Goal: Task Accomplishment & Management: Complete application form

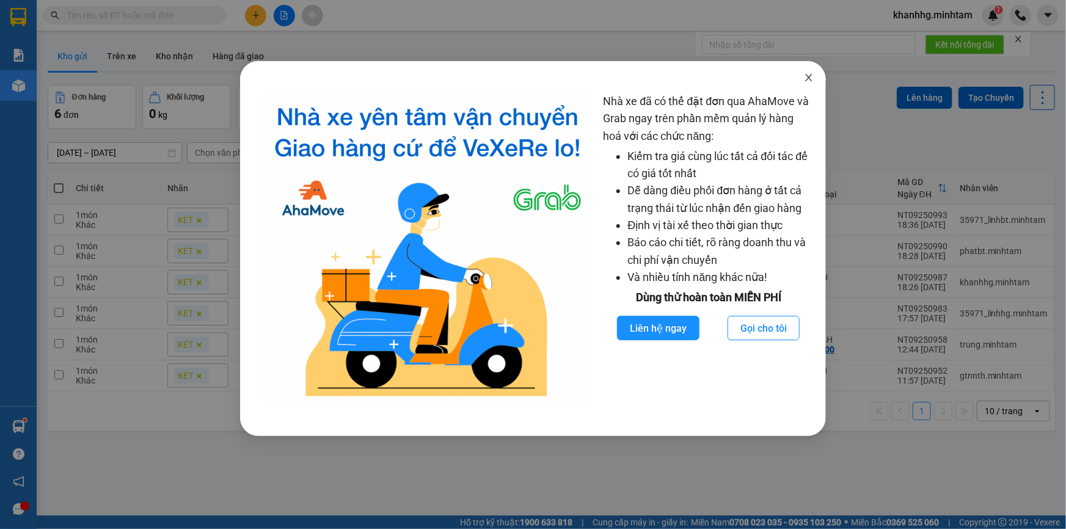
drag, startPoint x: 806, startPoint y: 76, endPoint x: 485, endPoint y: 354, distance: 425.3
click at [808, 76] on icon "close" at bounding box center [809, 77] width 7 height 7
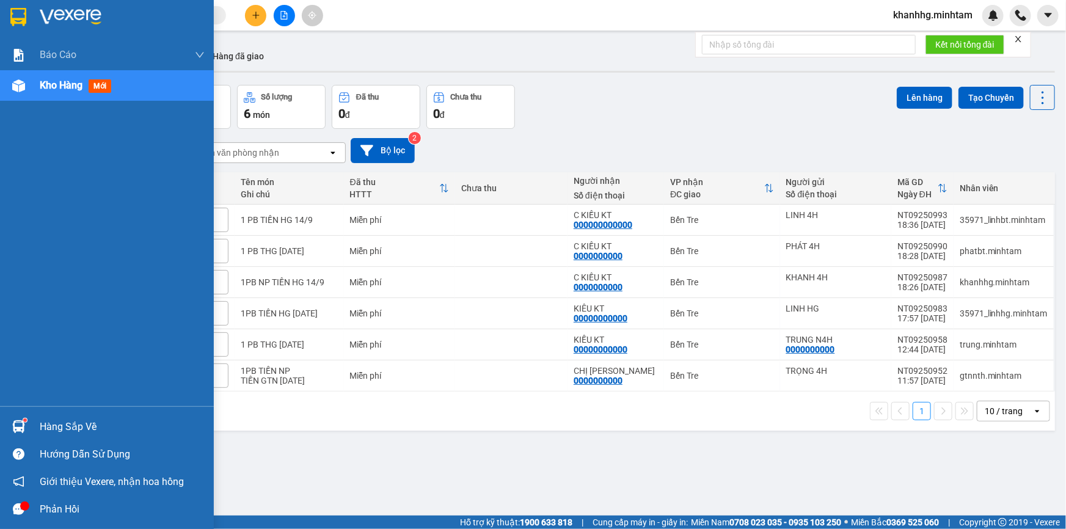
click at [26, 425] on div at bounding box center [18, 426] width 21 height 21
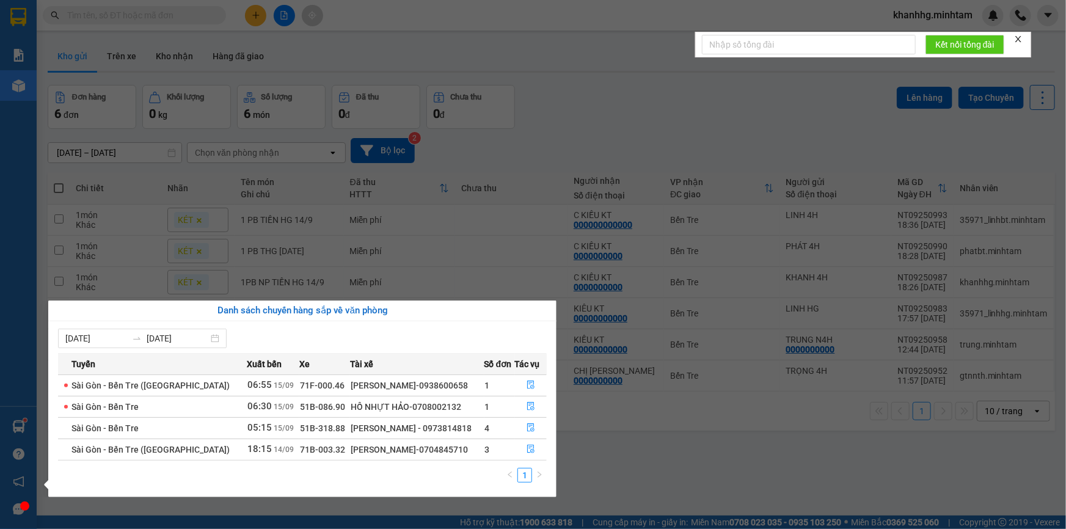
click at [524, 128] on section "Kết quả tìm kiếm ( 0 ) Bộ lọc No Data khanhhg.[PERSON_NAME] cáo BC giao hàng (n…" at bounding box center [533, 264] width 1066 height 529
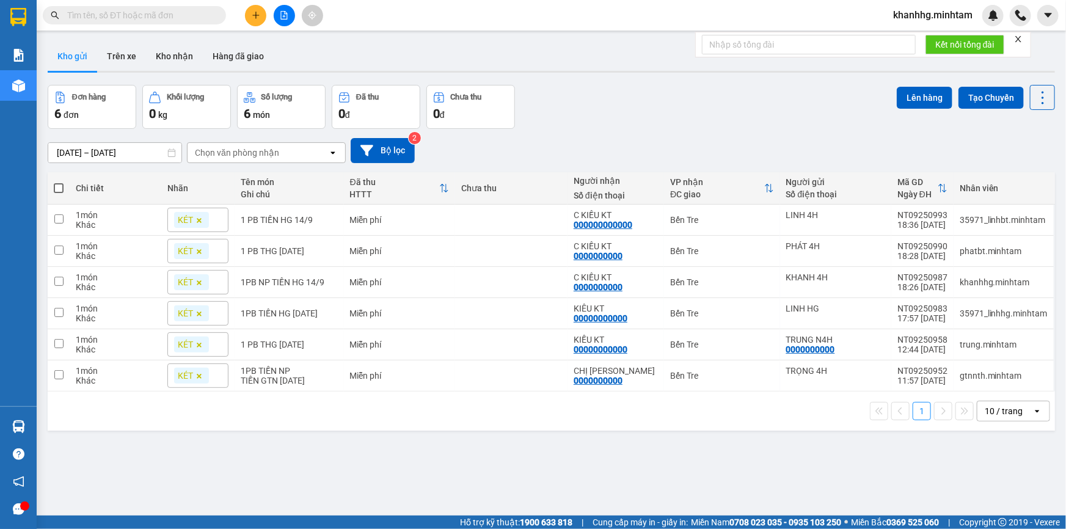
click at [255, 12] on icon "plus" at bounding box center [256, 15] width 9 height 9
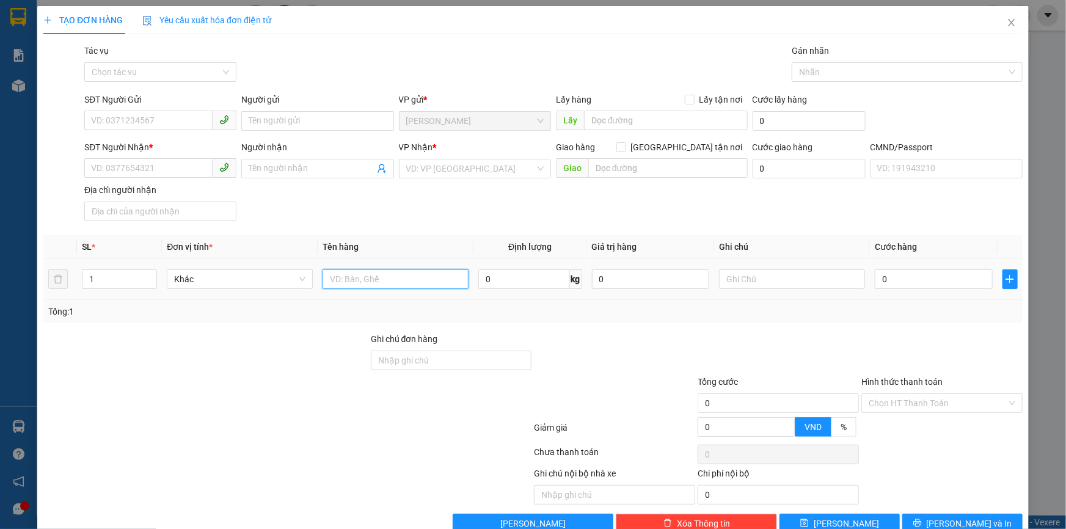
click at [360, 274] on input "text" at bounding box center [396, 279] width 146 height 20
type input "1T MUST NP 5KG _ĐA"
click at [786, 288] on input "text" at bounding box center [792, 279] width 146 height 20
type input "11H KHANH"
click at [905, 279] on input "0" at bounding box center [934, 279] width 118 height 20
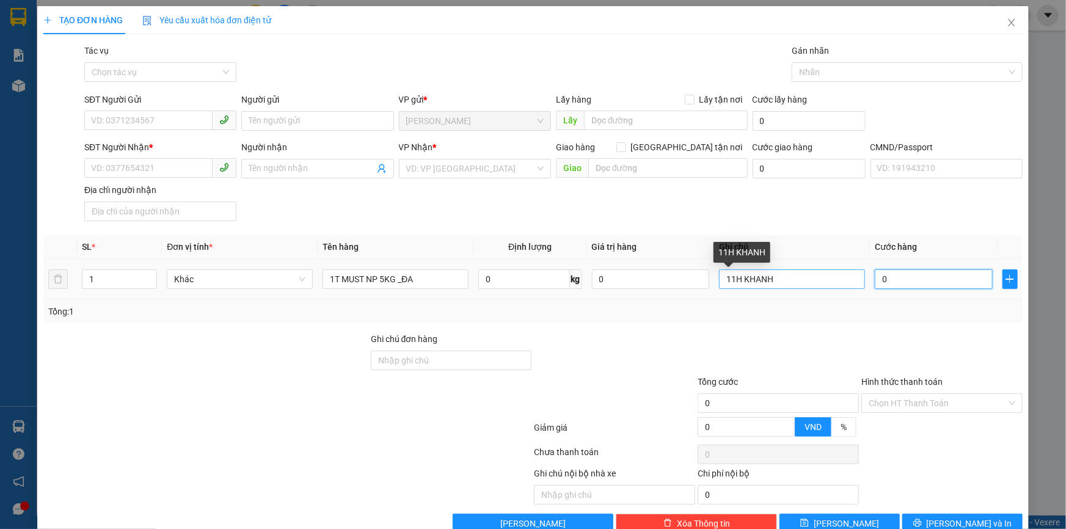
type input "002"
type input "2"
type input "0.020"
type input "20"
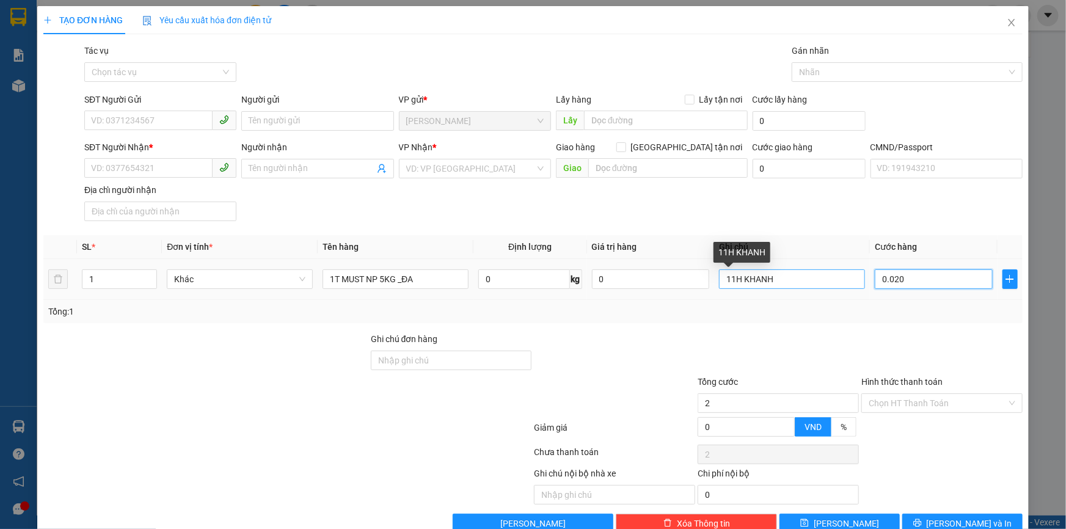
type input "20"
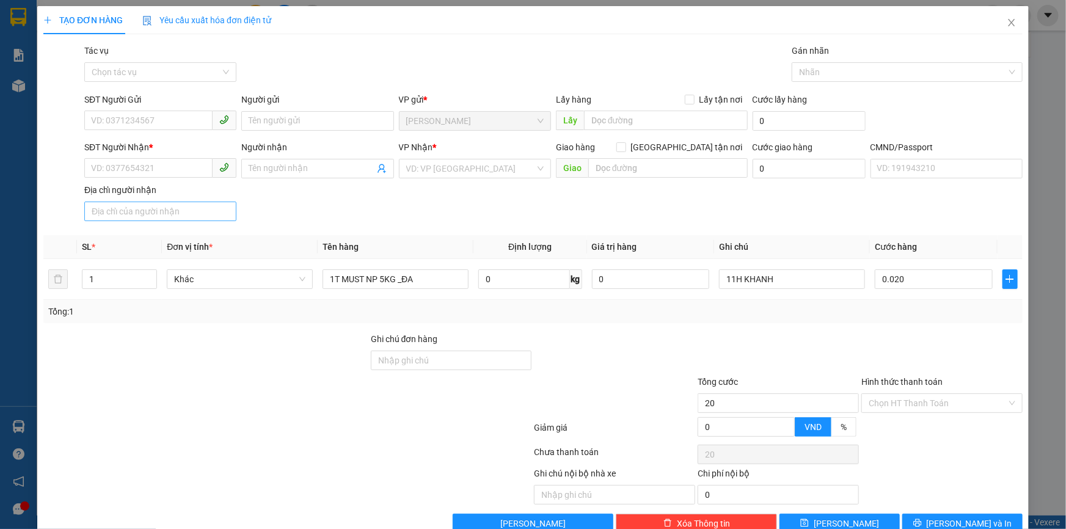
click at [638, 354] on div at bounding box center [615, 353] width 164 height 43
type input "20.000"
click at [156, 115] on input "SĐT Người Gửi" at bounding box center [148, 121] width 128 height 20
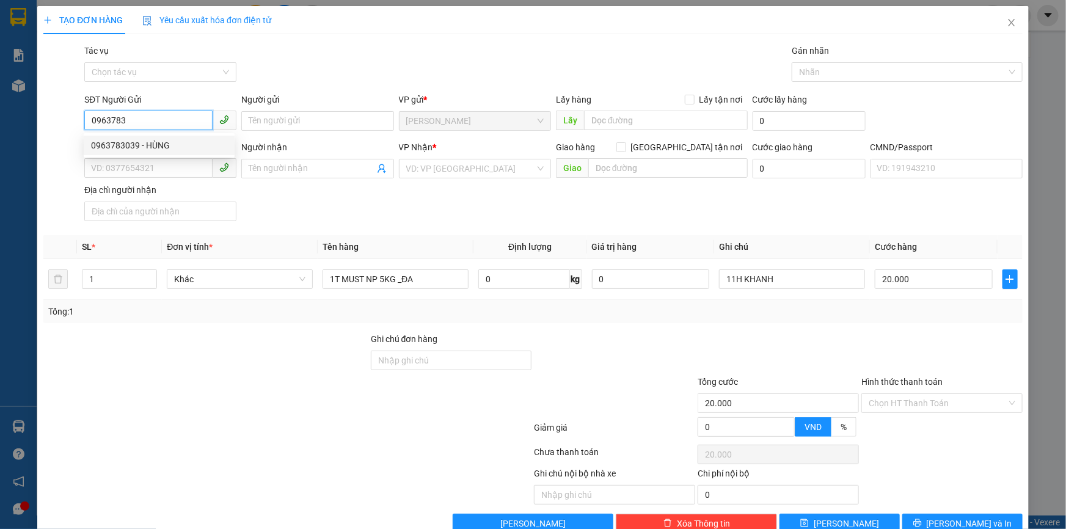
click at [130, 146] on div "0963783039 - HÙNG" at bounding box center [159, 145] width 136 height 13
type input "0963783039"
type input "HÙNG"
type input "0917282583"
type input "NGUYỆT"
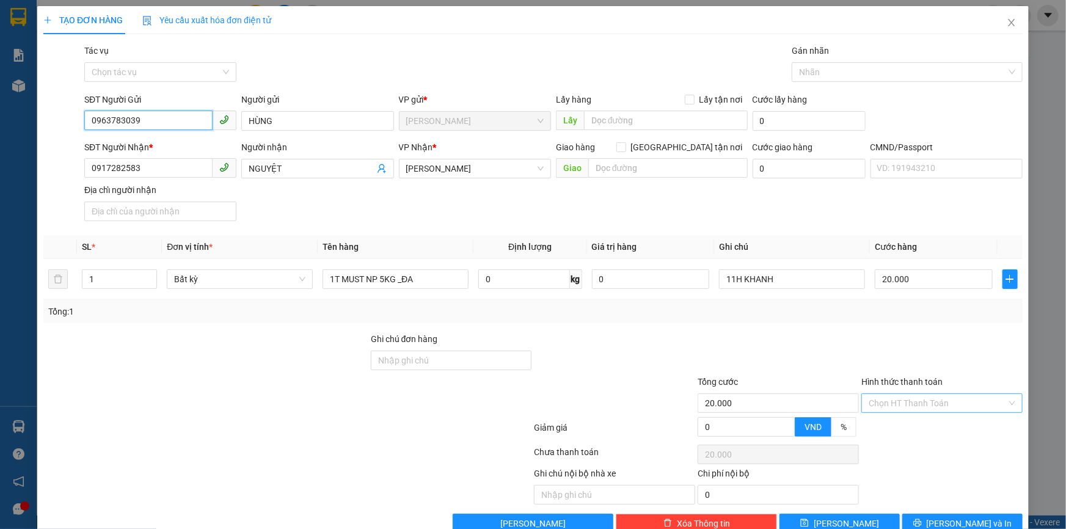
scroll to position [29, 0]
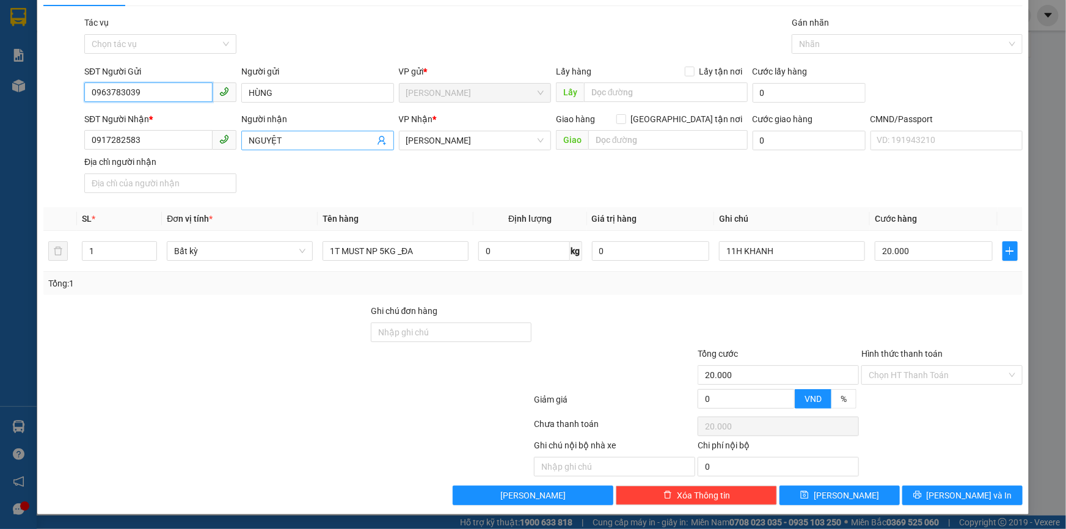
type input "0963783039"
click at [378, 139] on icon "user-add" at bounding box center [382, 141] width 10 height 10
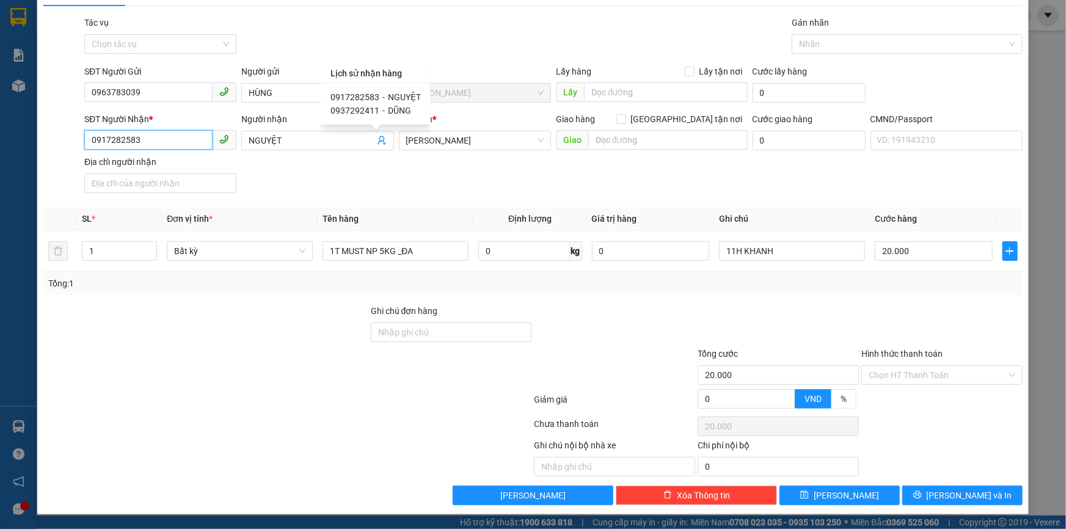
click at [179, 136] on input "0917282583" at bounding box center [148, 140] width 128 height 20
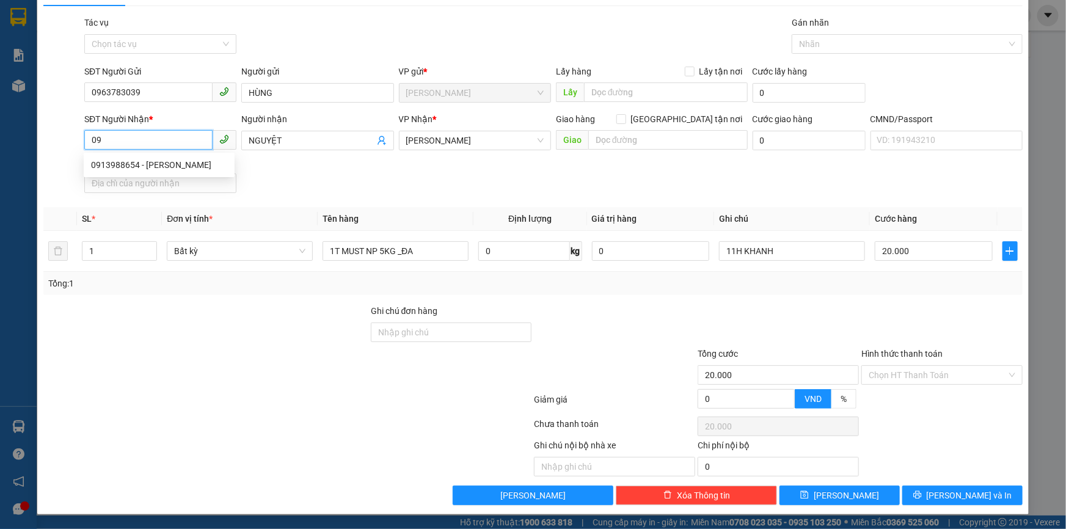
type input "0"
click at [260, 93] on input "HÙNG" at bounding box center [317, 93] width 152 height 20
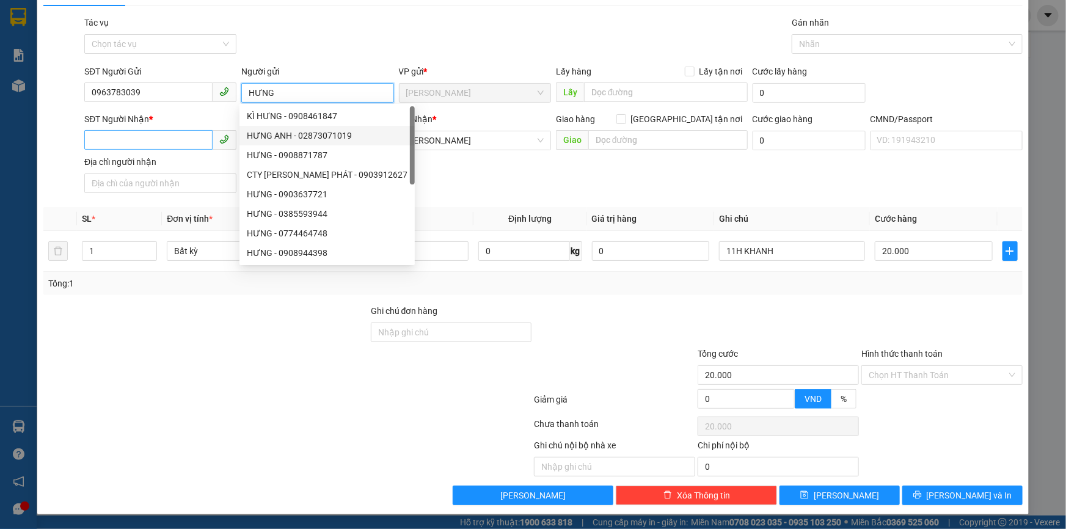
type input "HƯNG"
click at [159, 138] on input "SĐT Người Nhận *" at bounding box center [148, 140] width 128 height 20
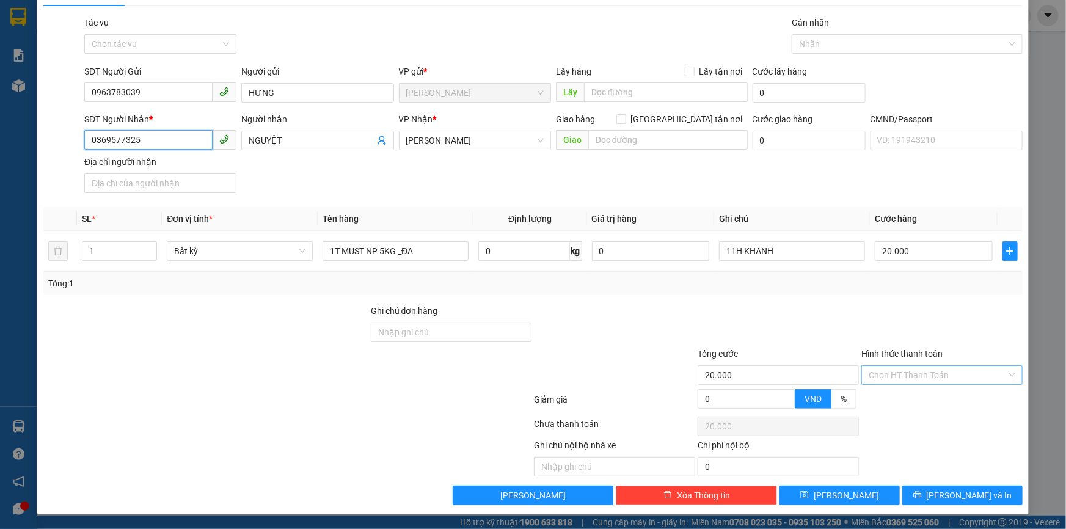
type input "0369577325"
click at [904, 375] on input "Hình thức thanh toán" at bounding box center [938, 375] width 138 height 18
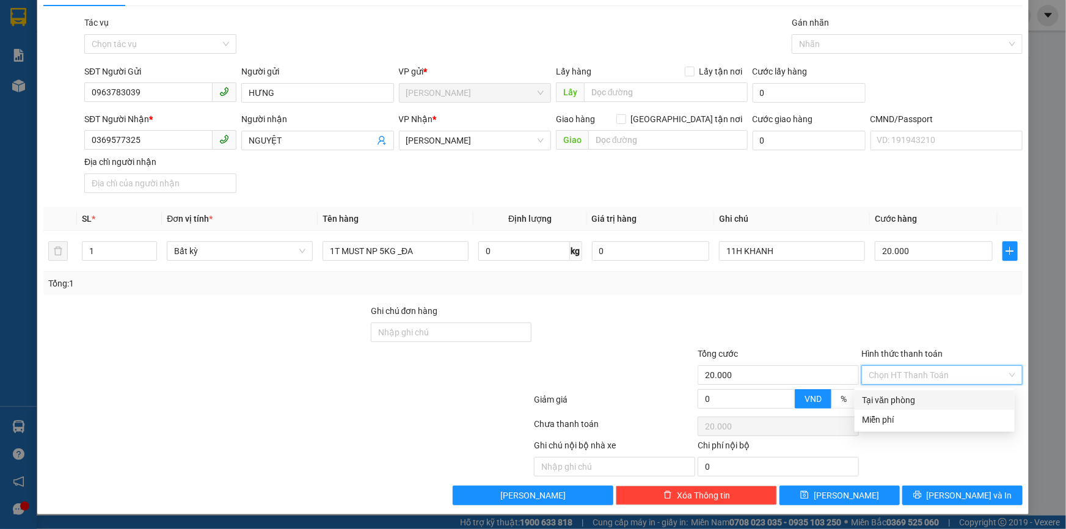
click at [893, 402] on div "Tại văn phòng" at bounding box center [934, 399] width 145 height 13
type input "0"
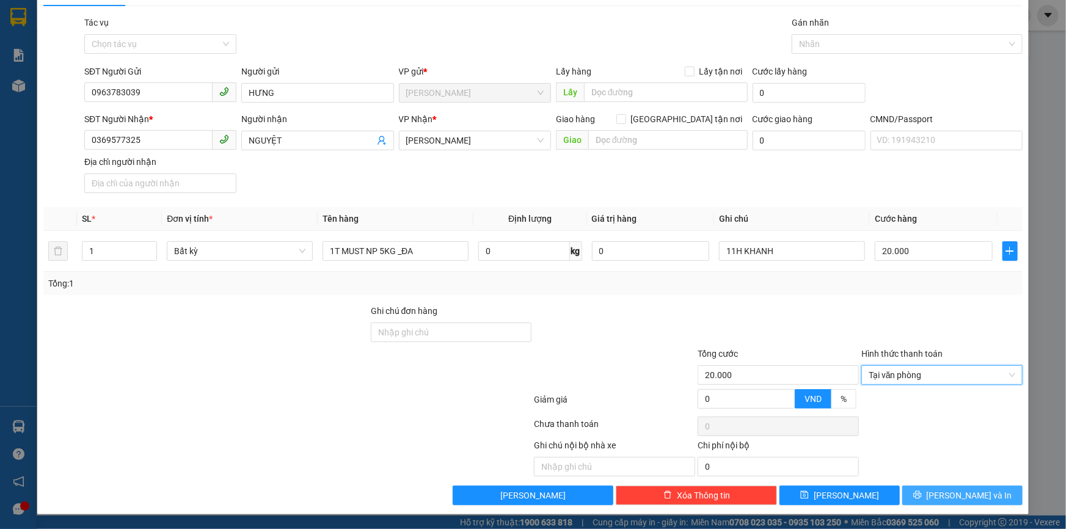
click at [928, 492] on button "[PERSON_NAME] và In" at bounding box center [962, 496] width 120 height 20
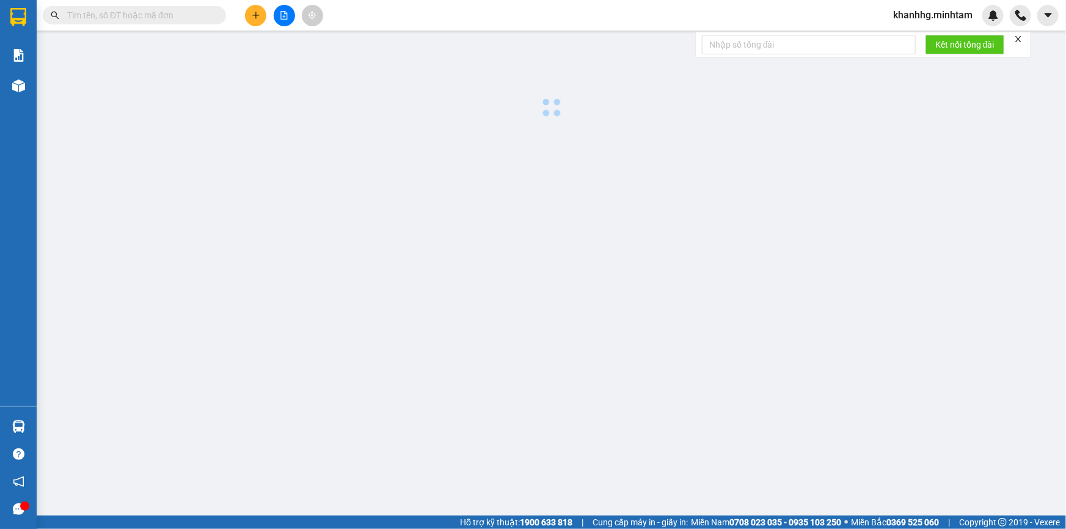
click at [316, 147] on main at bounding box center [533, 258] width 1066 height 516
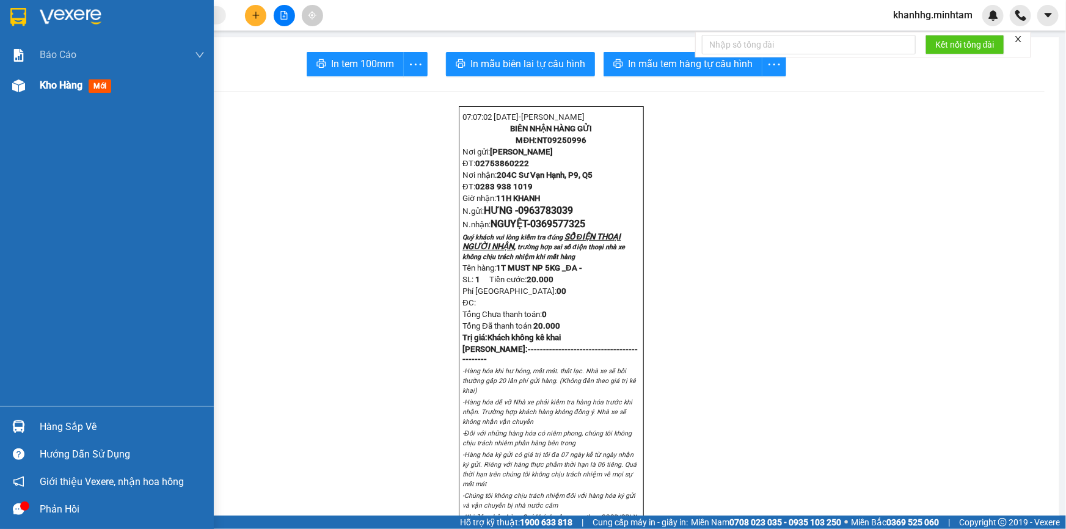
click at [77, 85] on span "Kho hàng" at bounding box center [61, 85] width 43 height 12
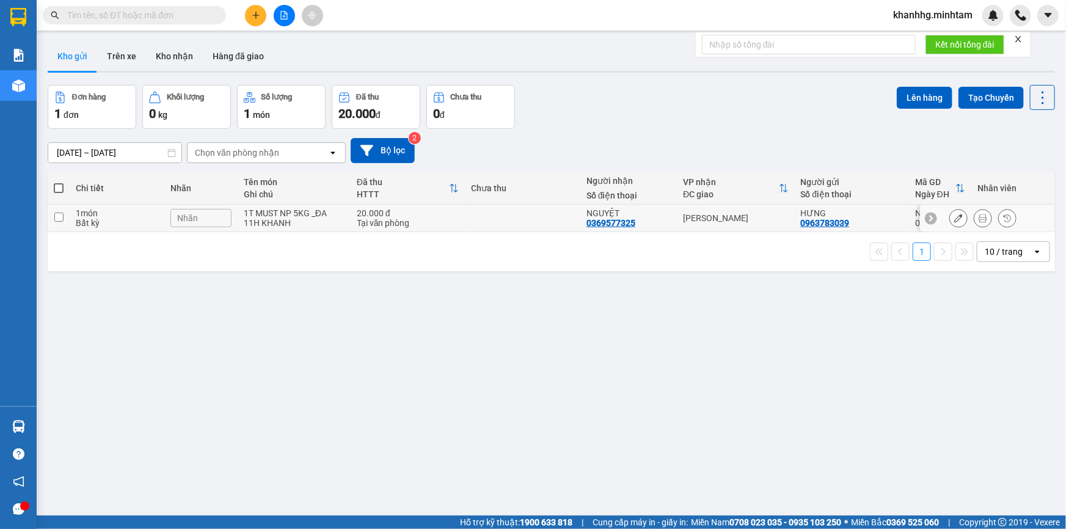
click at [949, 219] on div at bounding box center [958, 218] width 18 height 18
click at [953, 217] on button at bounding box center [958, 218] width 17 height 21
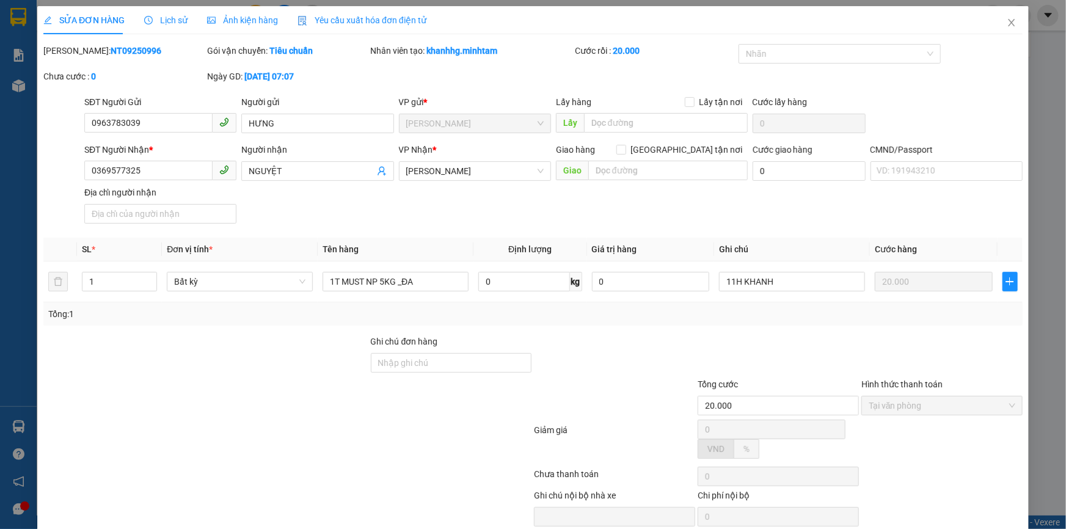
type input "0963783039"
type input "HƯNG"
type input "0369577325"
type input "NGUYỆT"
type input "20.000"
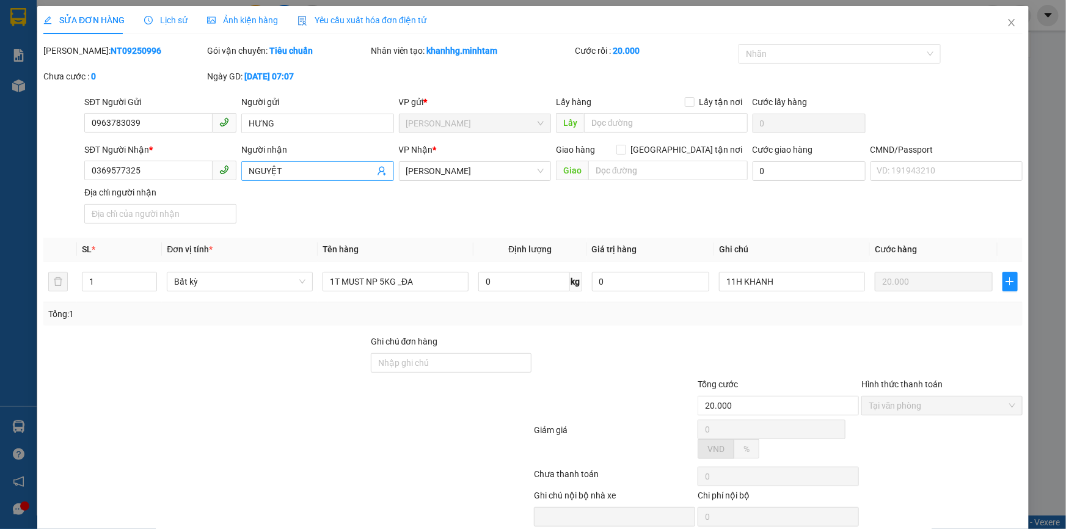
click at [284, 167] on input "NGUYỆT" at bounding box center [311, 170] width 125 height 13
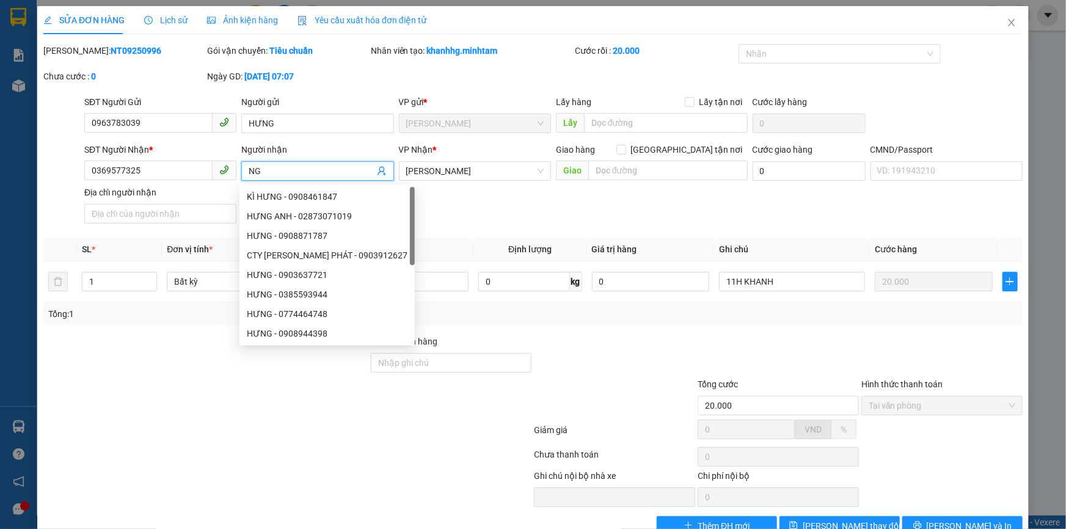
type input "N"
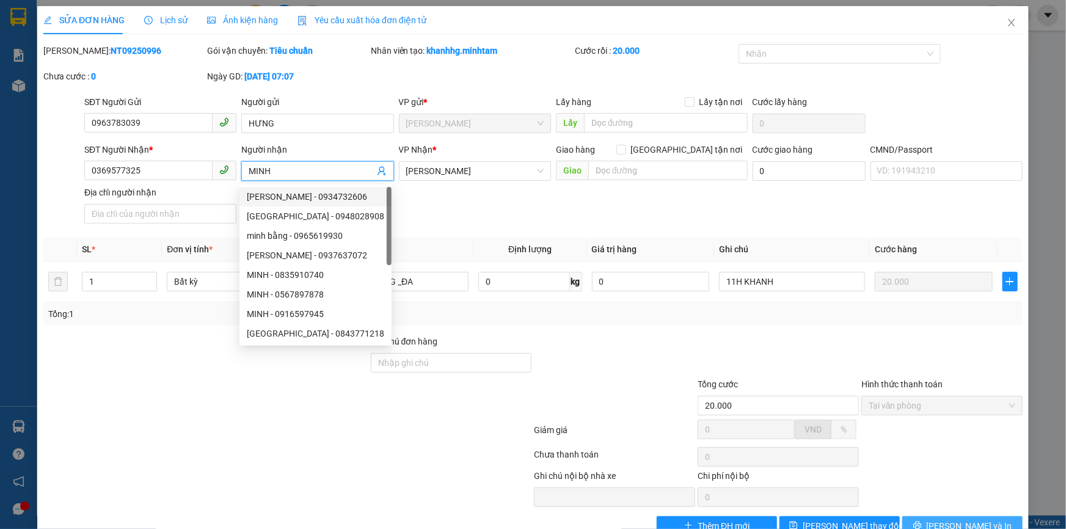
type input "MINH"
click at [922, 524] on icon "printer" at bounding box center [917, 525] width 9 height 9
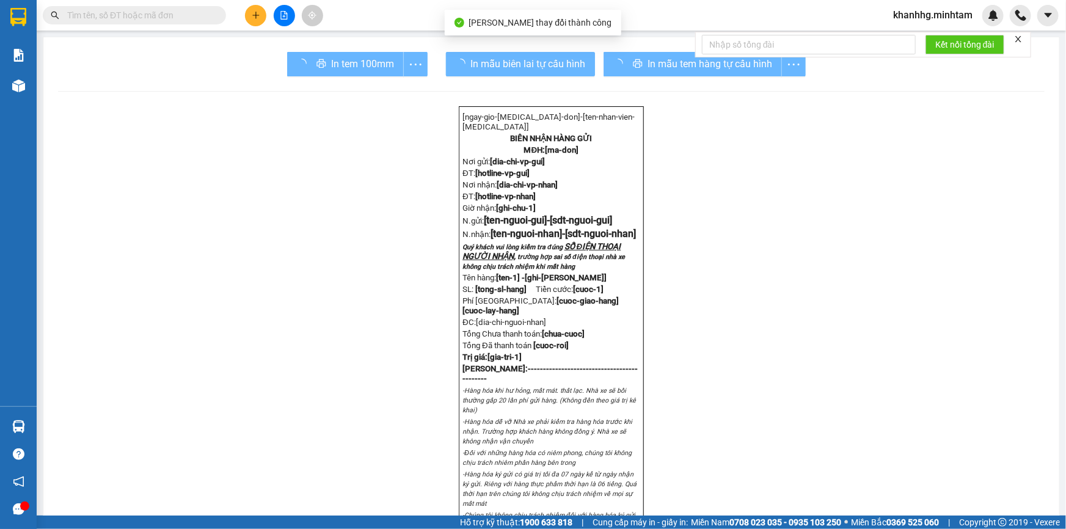
click at [661, 60] on div "In mẫu tem hàng tự cấu hình" at bounding box center [705, 64] width 202 height 24
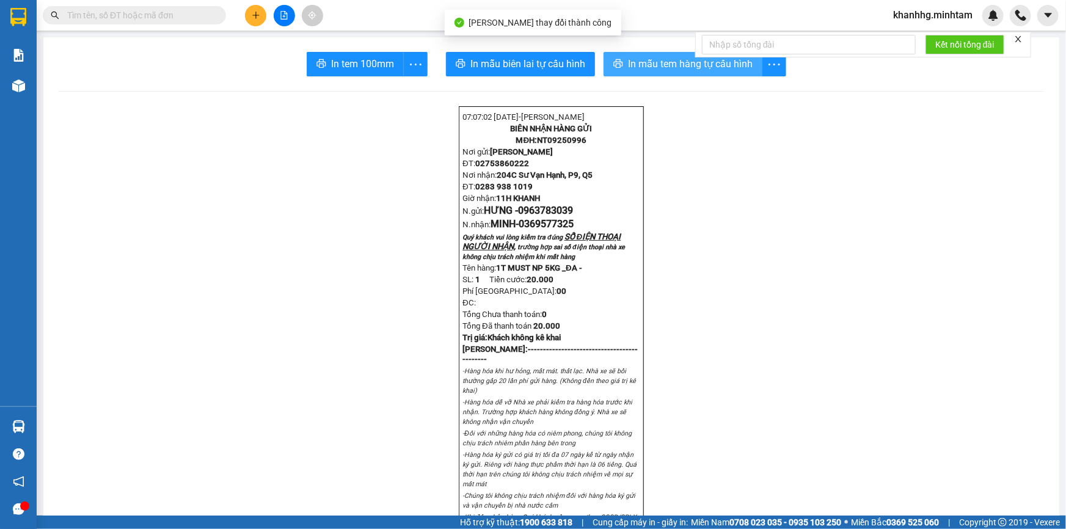
click at [661, 60] on span "In mẫu tem hàng tự cấu hình" at bounding box center [690, 63] width 125 height 15
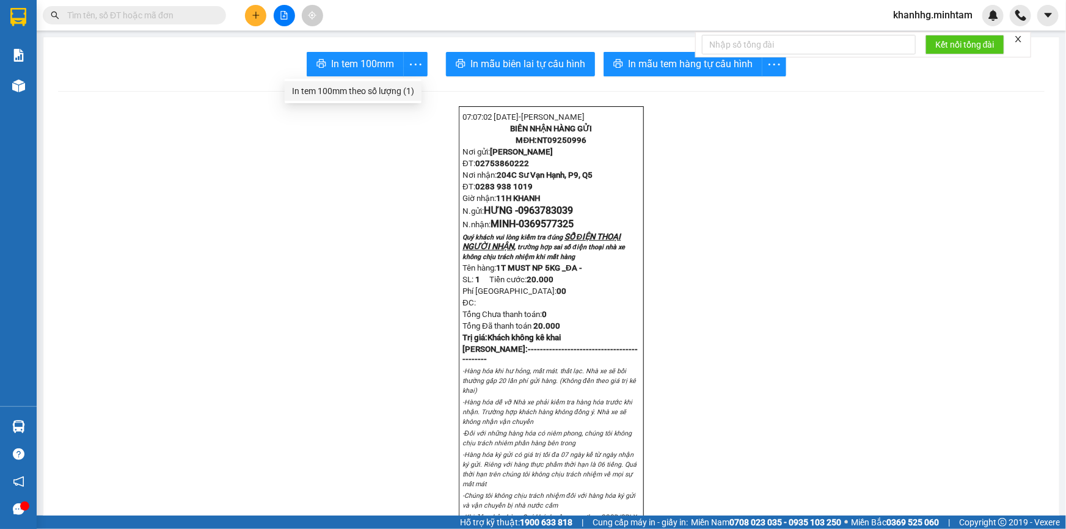
click at [371, 87] on div "In tem 100mm theo số lượng (1)" at bounding box center [353, 90] width 122 height 13
click at [373, 53] on button "In tem 100mm" at bounding box center [355, 64] width 97 height 24
click at [183, 4] on div "Kết quả tìm kiếm ( 0 ) Bộ lọc No Data khanhhg.minhtam" at bounding box center [533, 15] width 1066 height 31
click at [177, 12] on input "text" at bounding box center [139, 15] width 144 height 13
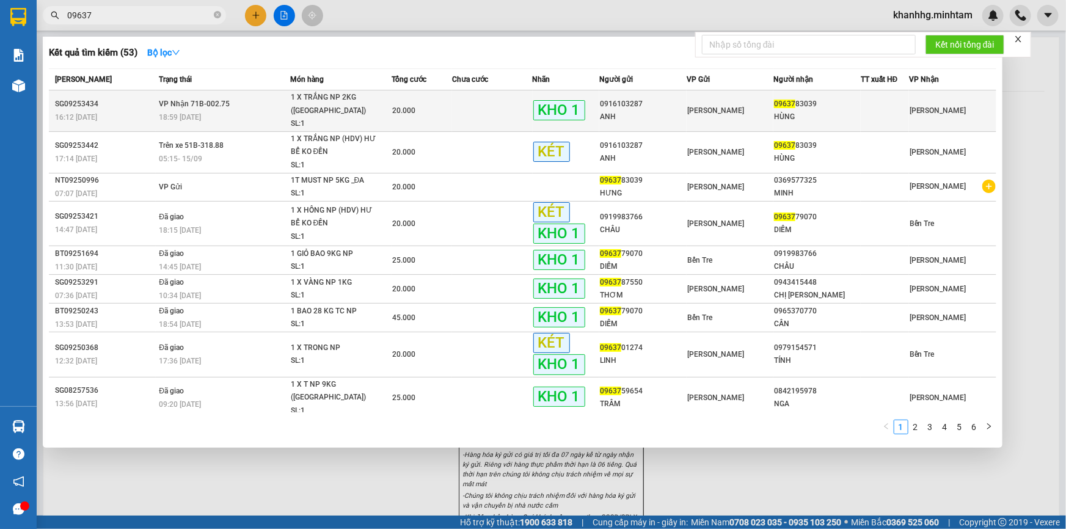
type input "09637"
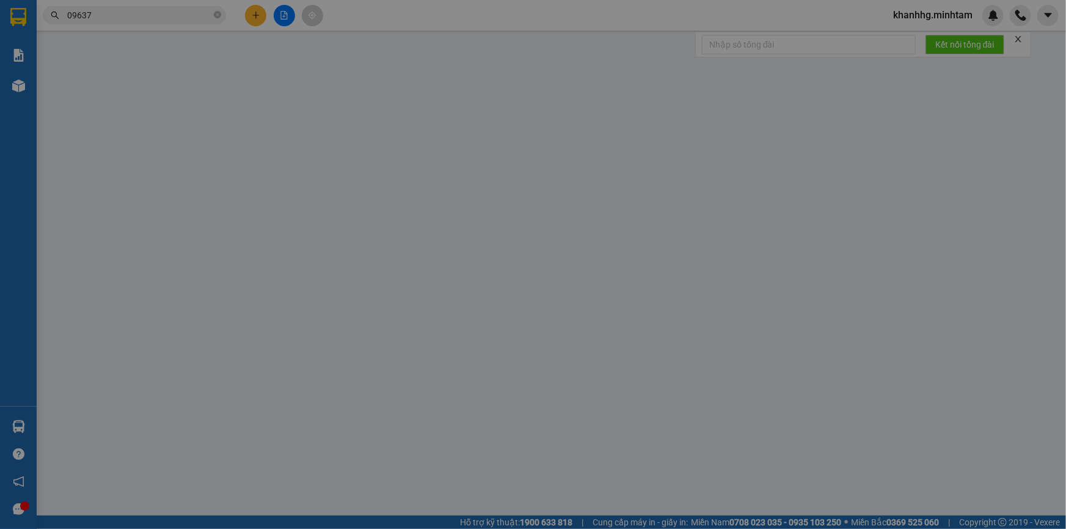
type input "0916103287"
type input "ANH"
type input "0963783039"
type input "HÙNG"
type input "ĐG"
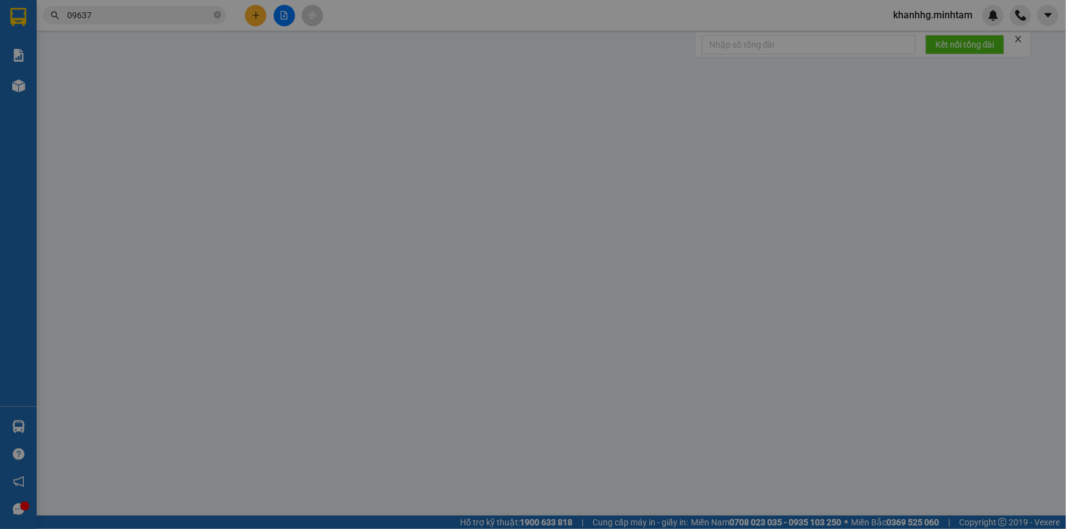
type input "20.000"
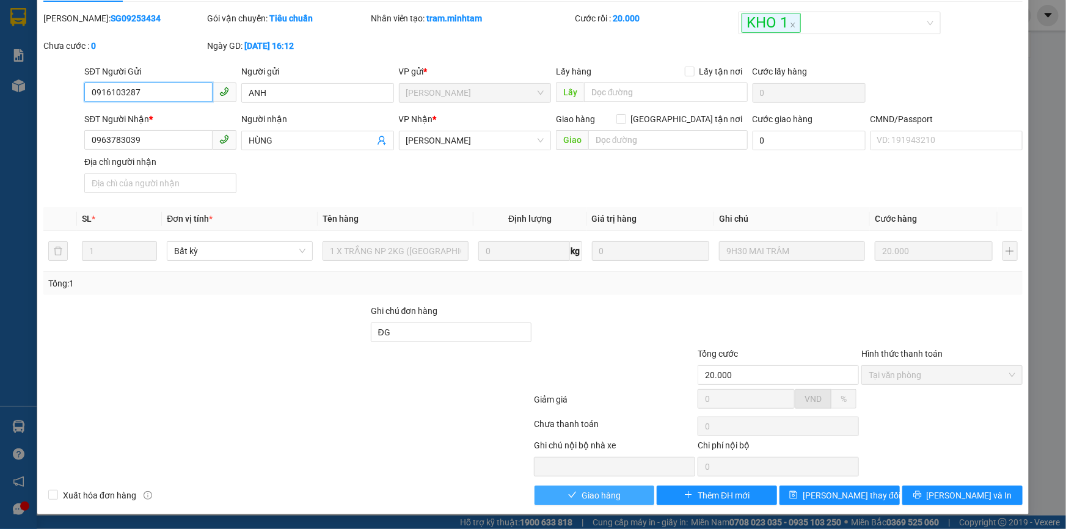
scroll to position [34, 0]
click at [613, 498] on span "Giao hàng" at bounding box center [601, 495] width 39 height 13
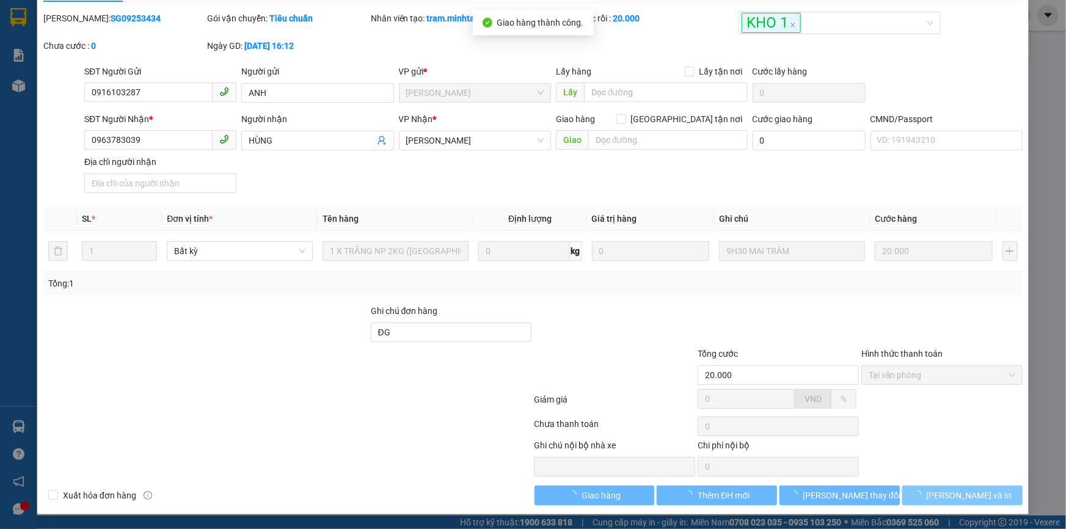
click at [923, 494] on icon "loading" at bounding box center [917, 494] width 11 height 11
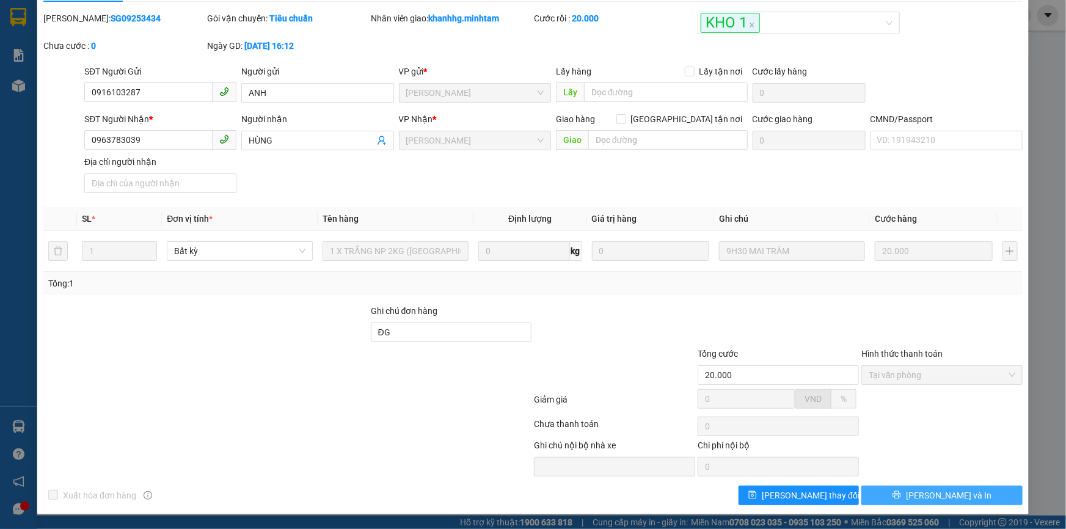
click at [945, 500] on span "[PERSON_NAME] và In" at bounding box center [949, 495] width 86 height 13
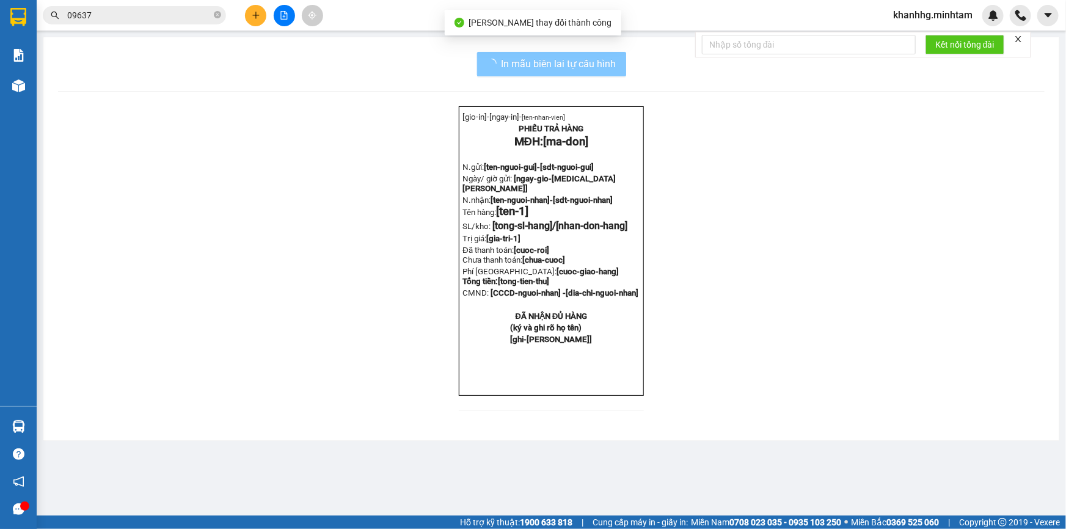
click at [594, 64] on span "In mẫu biên lai tự cấu hình" at bounding box center [559, 63] width 115 height 15
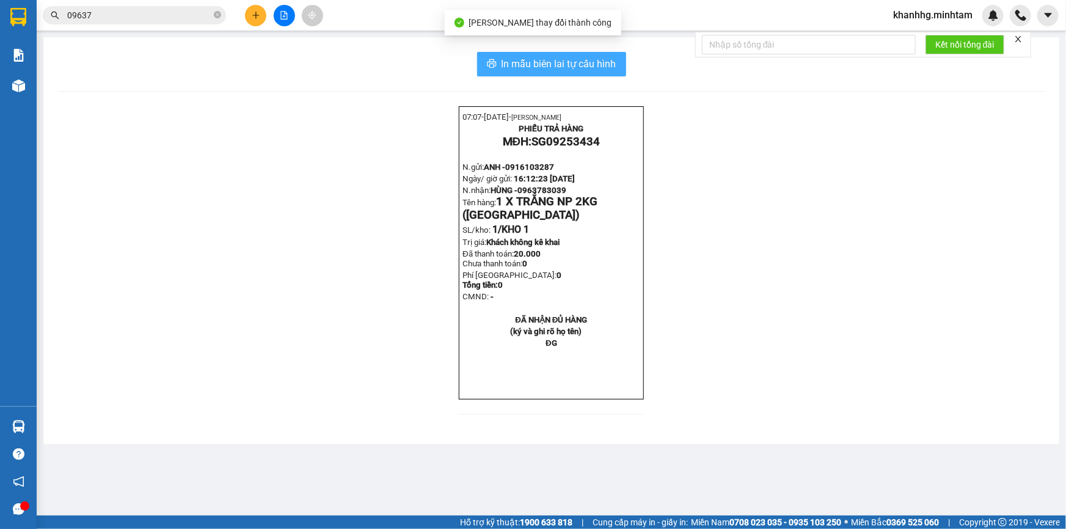
click at [580, 53] on button "In mẫu biên lai tự cấu hình" at bounding box center [551, 64] width 149 height 24
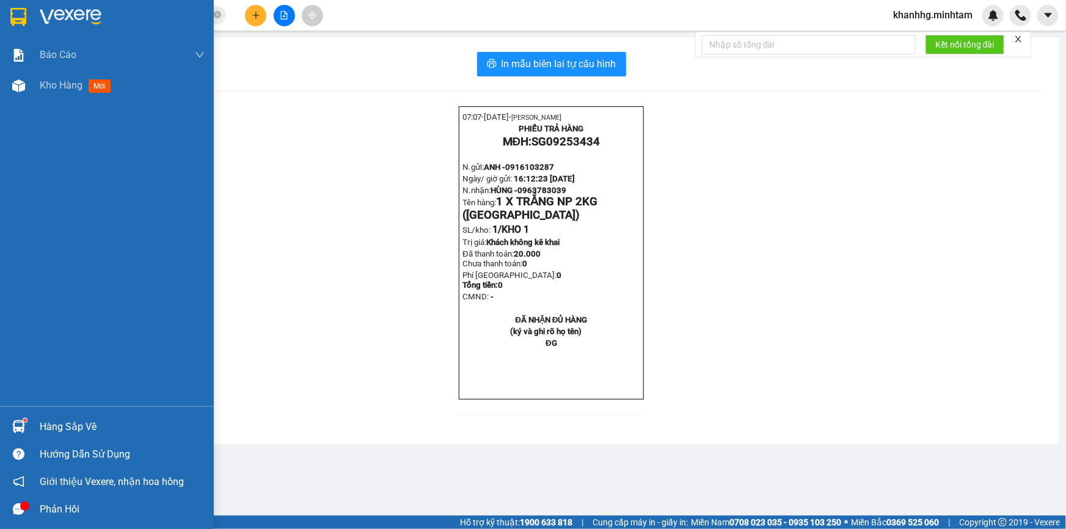
click at [13, 422] on img at bounding box center [18, 426] width 13 height 13
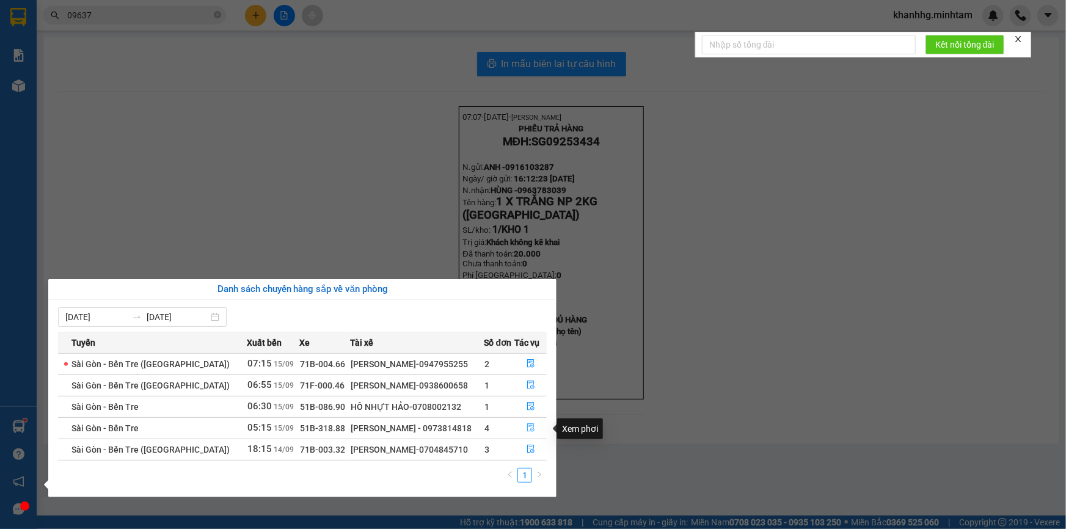
click at [527, 425] on icon "file-done" at bounding box center [530, 427] width 7 height 9
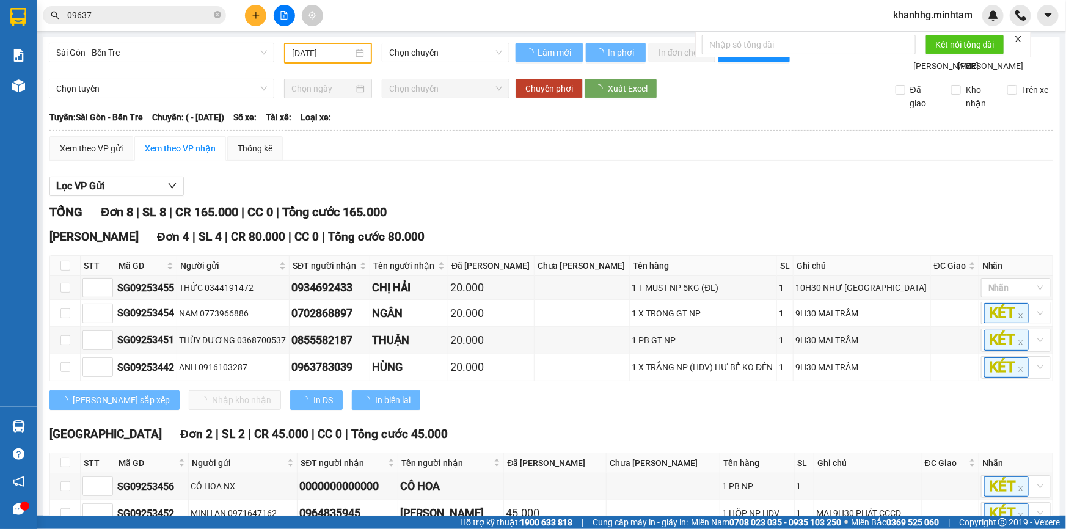
type input "[DATE]"
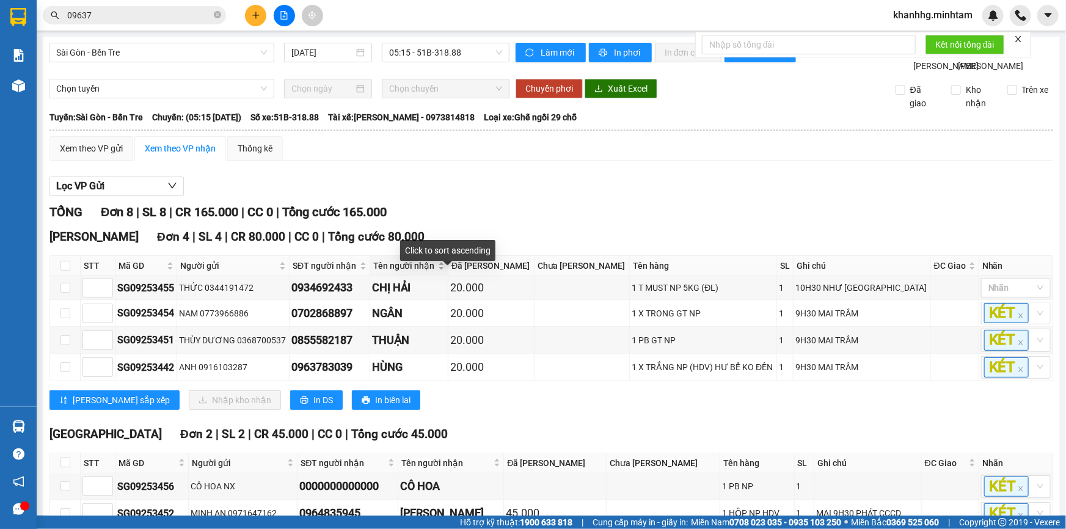
scroll to position [148, 0]
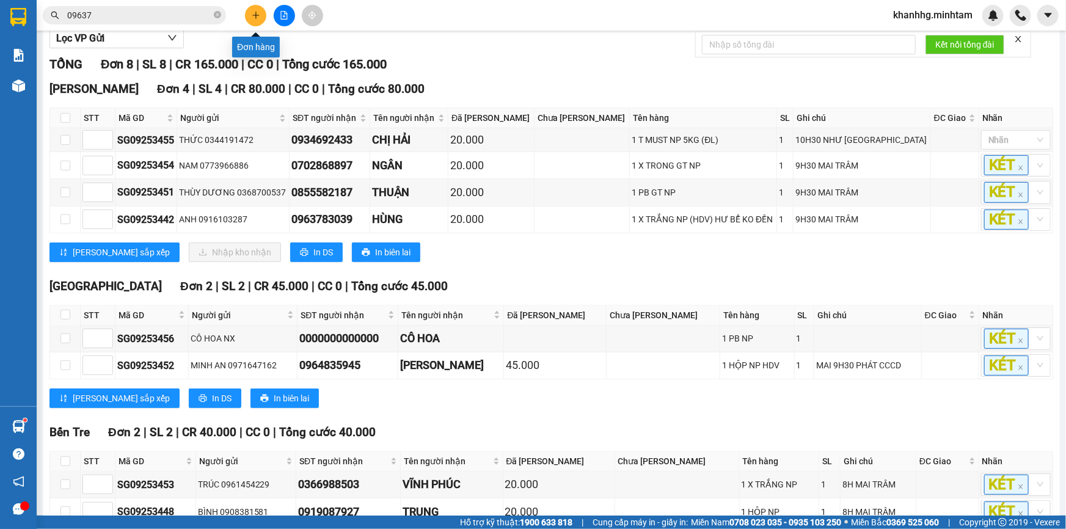
click at [257, 18] on icon "plus" at bounding box center [256, 15] width 9 height 9
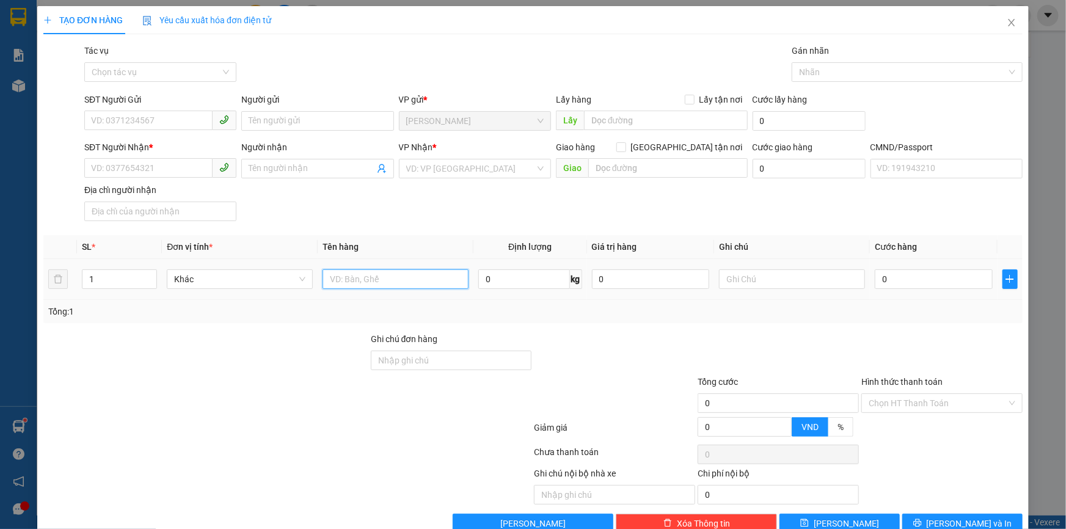
click at [354, 277] on input "text" at bounding box center [396, 279] width 146 height 20
type input "1B NP 20KG _TC"
click at [728, 282] on input "text" at bounding box center [792, 279] width 146 height 20
type input "12H KHANH"
click at [137, 123] on input "SĐT Người Gửi" at bounding box center [148, 121] width 128 height 20
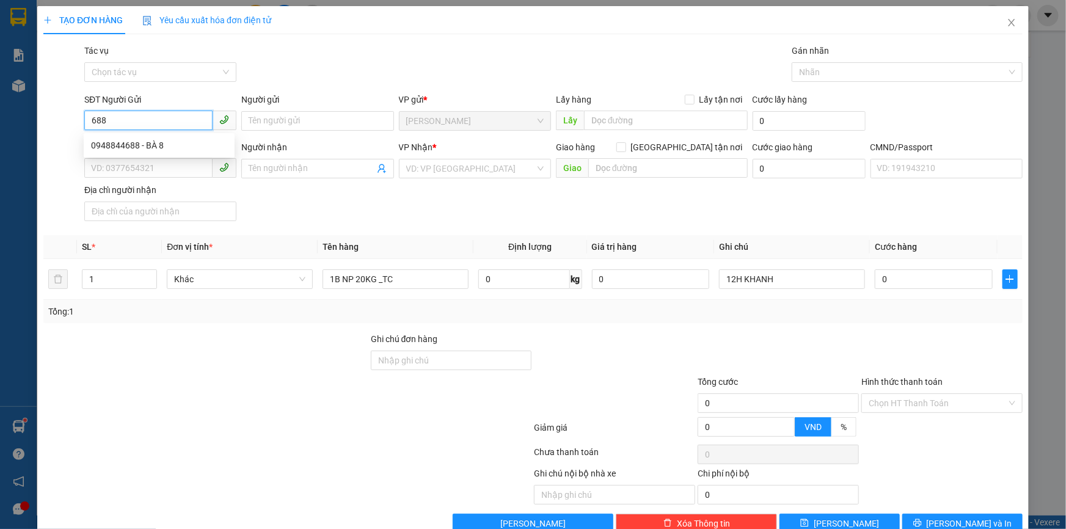
click at [153, 140] on div "0948844688 - BÀ 8" at bounding box center [159, 145] width 136 height 13
type input "0948844688"
type input "BÀ 8"
type input "0987673172"
type input "NAM"
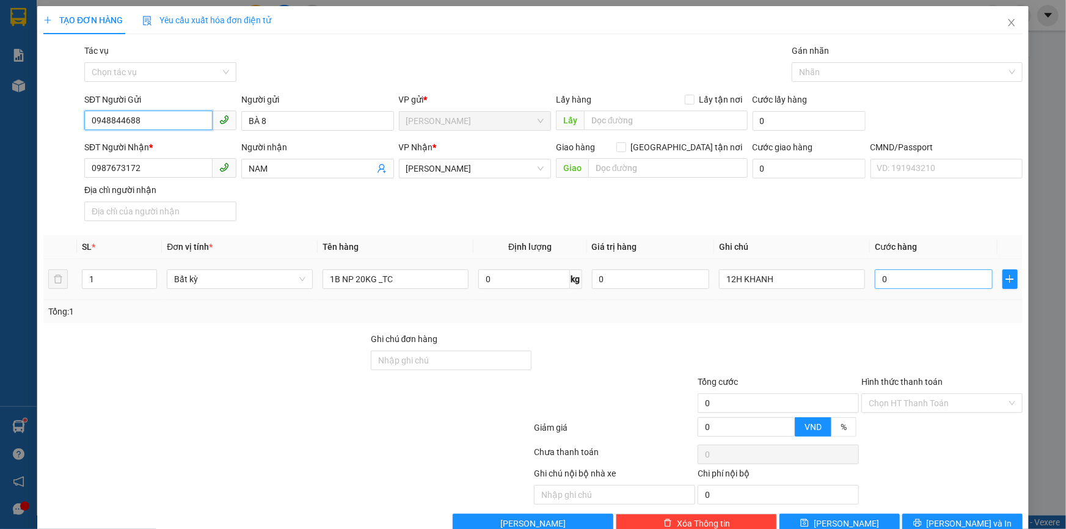
type input "0948844688"
click at [910, 284] on input "0" at bounding box center [934, 279] width 118 height 20
type input "003"
type input "3"
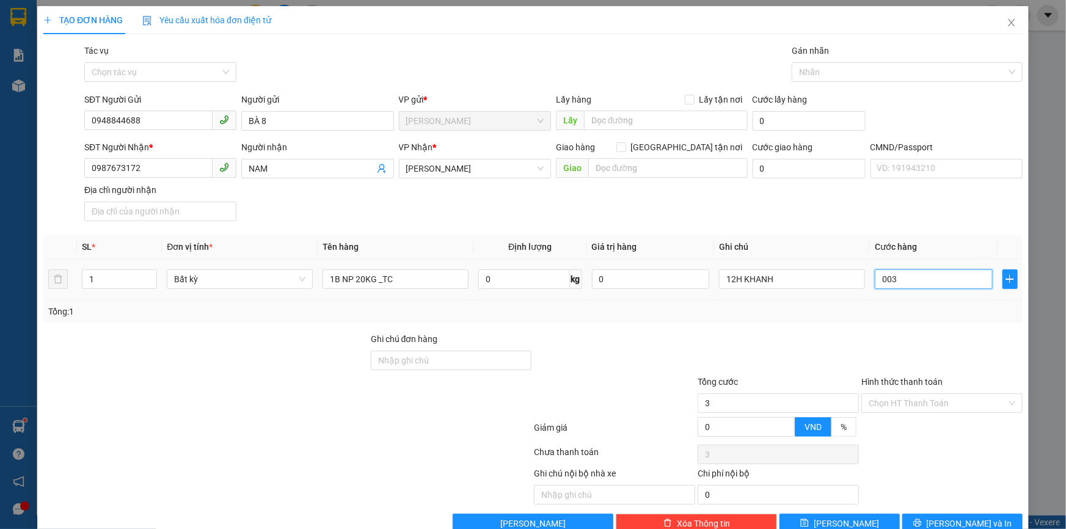
type input "0.035"
type input "35"
click at [874, 346] on div at bounding box center [942, 353] width 164 height 43
type input "35.000"
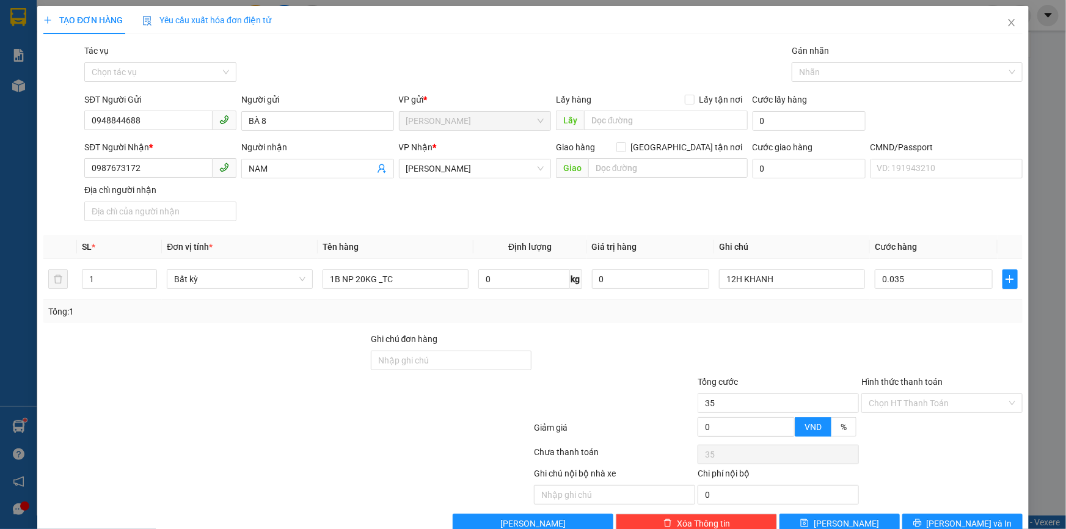
type input "35.000"
click at [901, 400] on input "Hình thức thanh toán" at bounding box center [938, 403] width 138 height 18
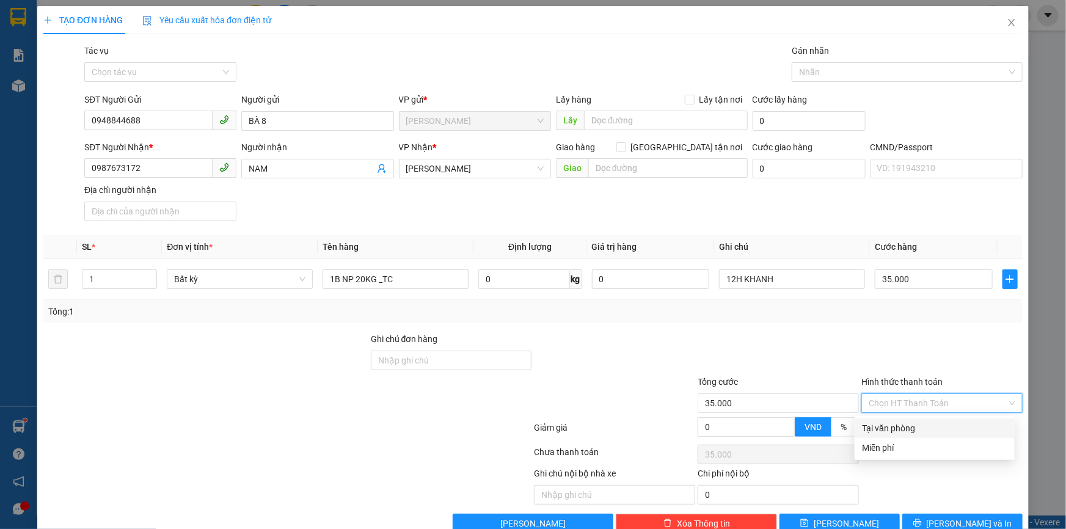
click at [893, 423] on div "Tại văn phòng" at bounding box center [934, 428] width 145 height 13
type input "0"
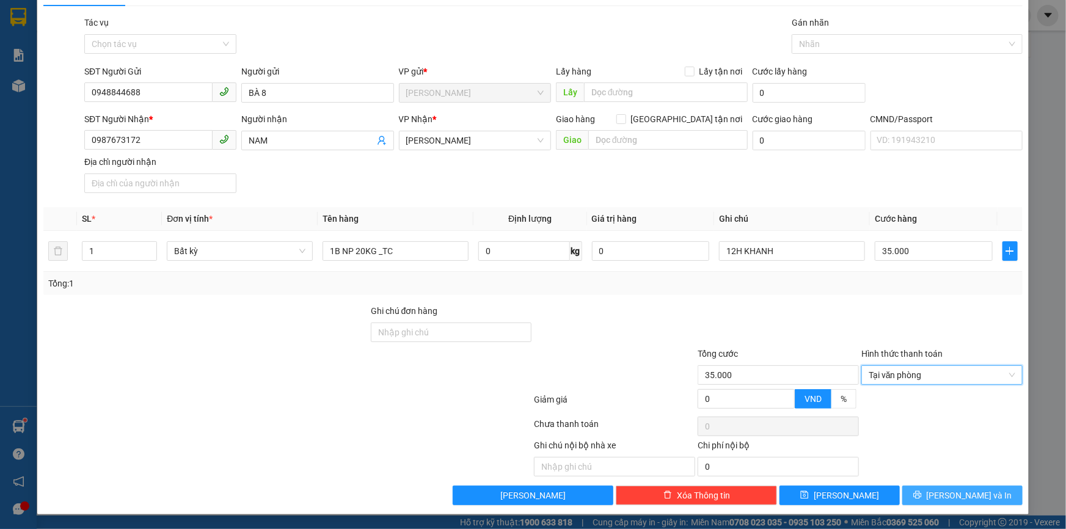
click at [929, 494] on button "[PERSON_NAME] và In" at bounding box center [962, 496] width 120 height 20
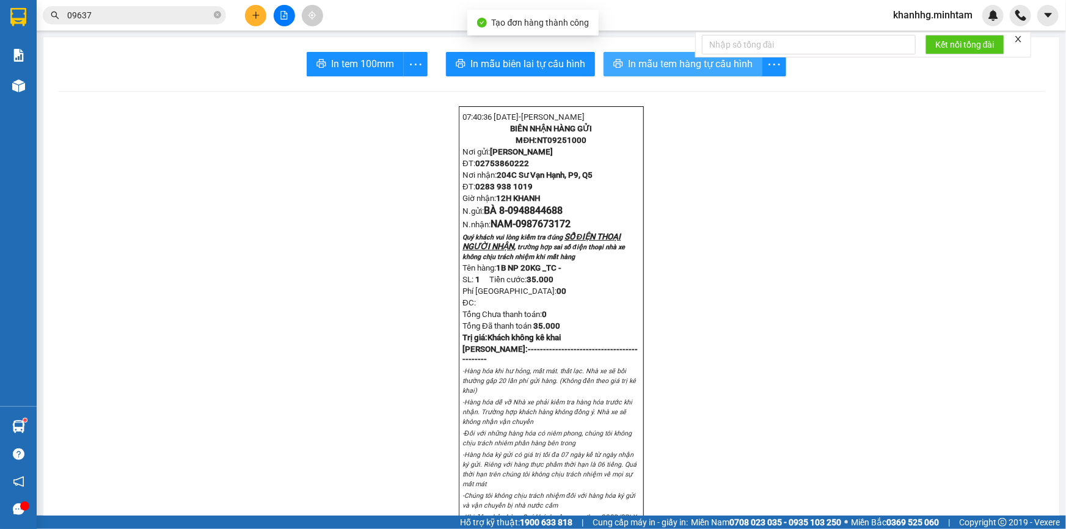
click at [637, 54] on button "In mẫu tem hàng tự cấu hình" at bounding box center [683, 64] width 159 height 24
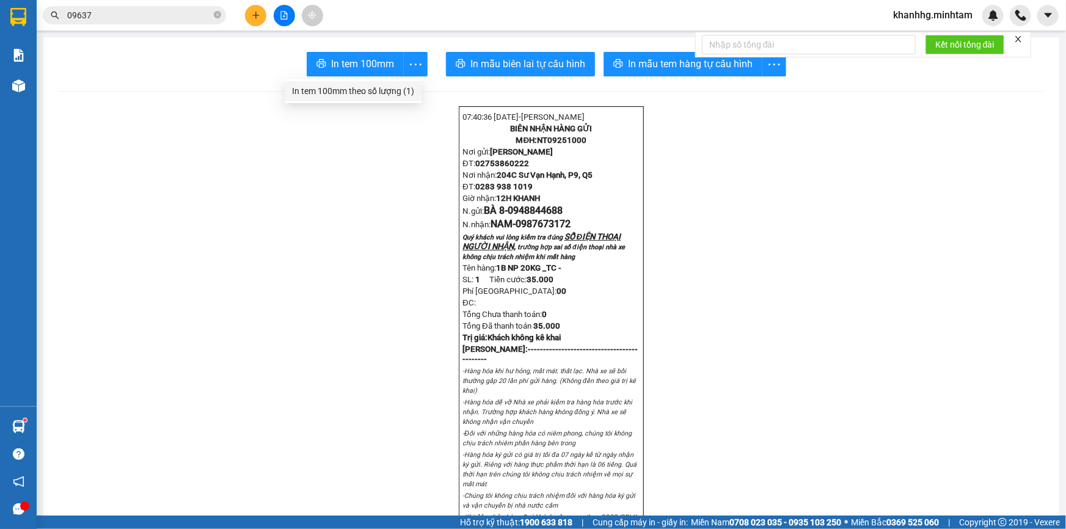
click at [392, 89] on div "In tem 100mm theo số lượng (1)" at bounding box center [353, 90] width 122 height 13
click at [257, 18] on icon "plus" at bounding box center [256, 15] width 9 height 9
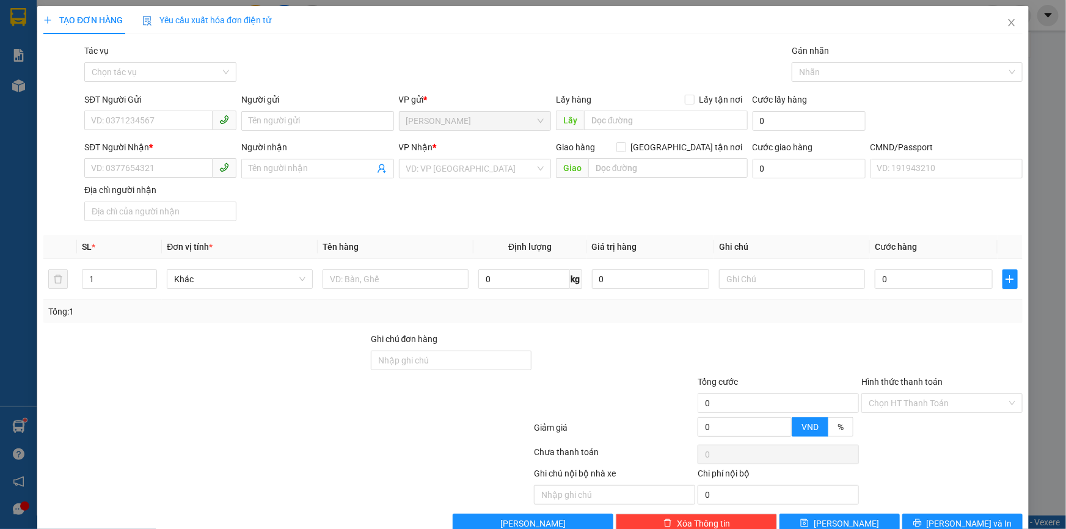
click at [293, 134] on div "Người gửi Tên người gửi" at bounding box center [317, 114] width 152 height 43
click at [385, 276] on input "text" at bounding box center [396, 279] width 146 height 20
type input "1T NP 8KG _ĐA"
click at [827, 291] on div at bounding box center [792, 279] width 146 height 24
click at [981, 273] on input "0" at bounding box center [934, 279] width 118 height 20
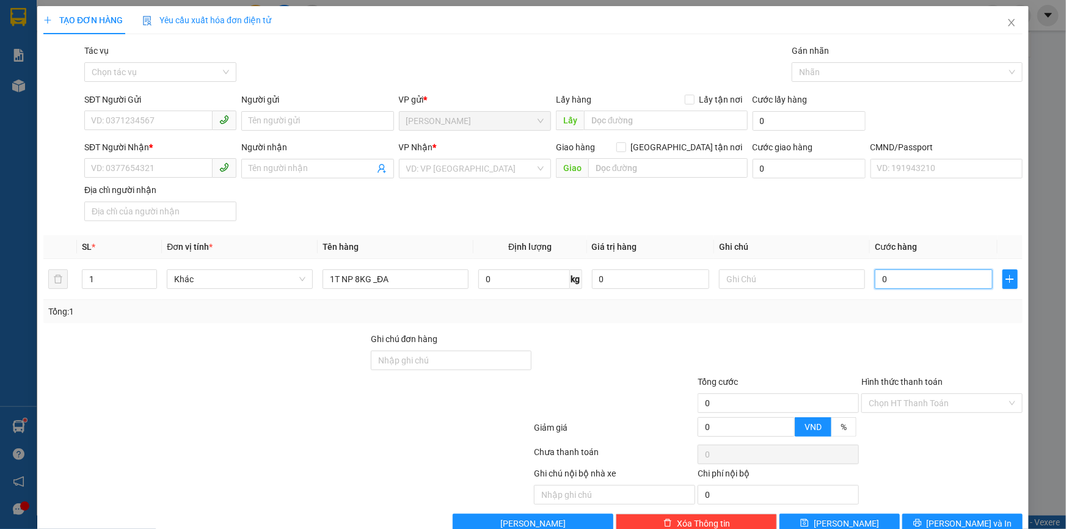
type input "002"
type input "2"
type input "0.025"
type input "25"
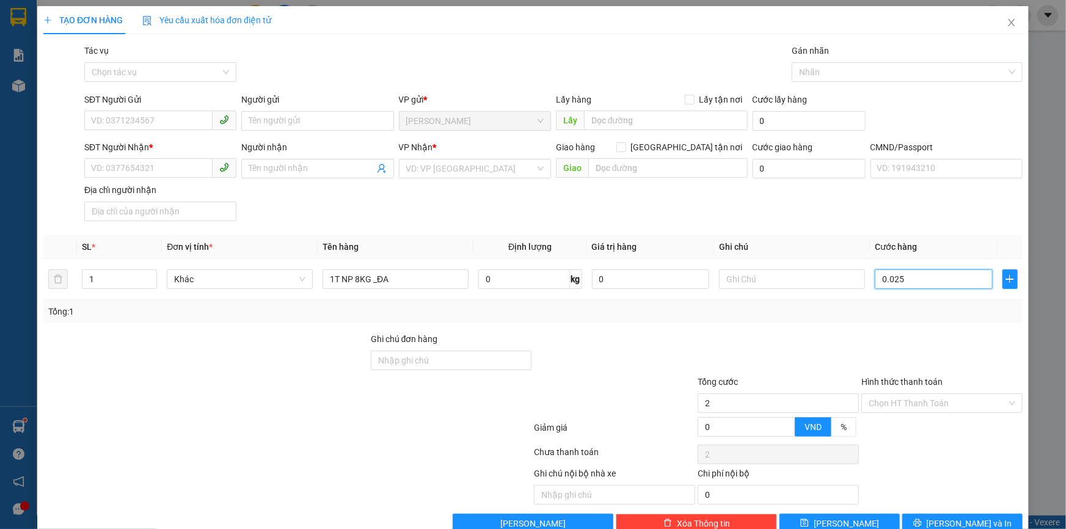
type input "25"
click at [660, 331] on div "Transit Pickup Surcharge Ids Transit Deliver Surcharge Ids Transit Deliver Surc…" at bounding box center [532, 288] width 979 height 489
type input "25.000"
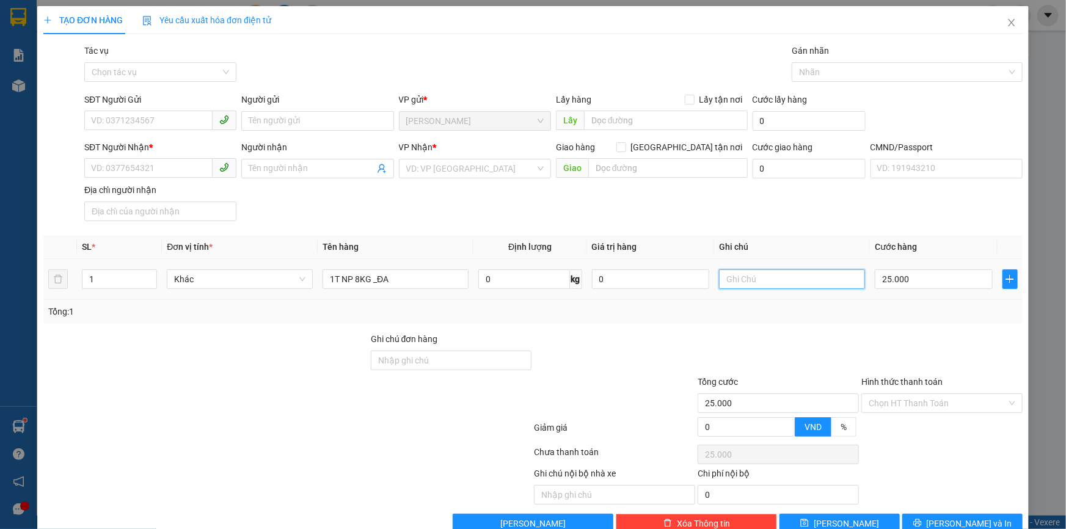
click at [739, 270] on input "text" at bounding box center [792, 279] width 146 height 20
type input "12H KHANH"
click at [110, 129] on input "SĐT Người Gửi" at bounding box center [148, 121] width 128 height 20
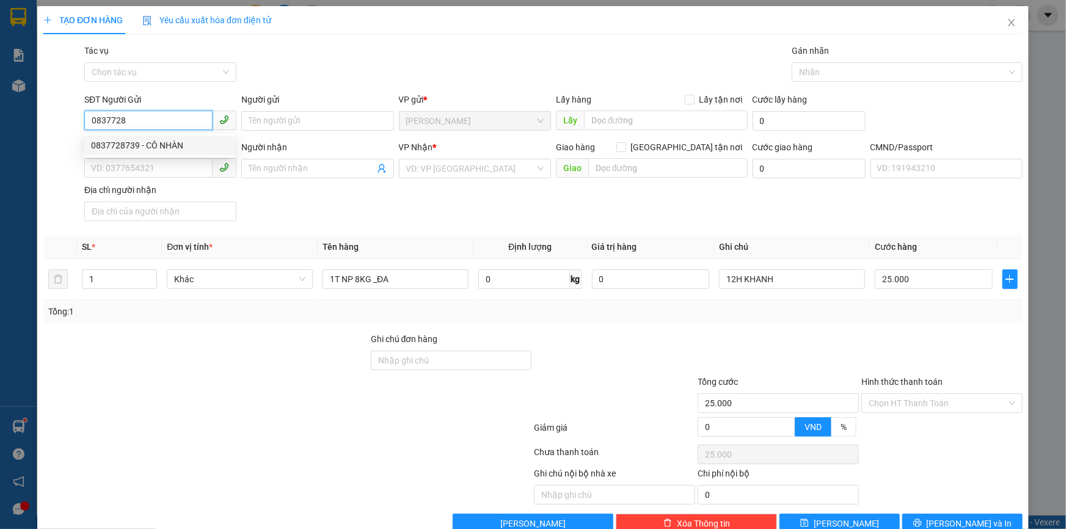
click at [167, 144] on div "0837728739 - CÔ NHÀN" at bounding box center [159, 145] width 136 height 13
type input "0837728739"
type input "CÔ NHÀN"
type input "0349309766"
type input "TRANG"
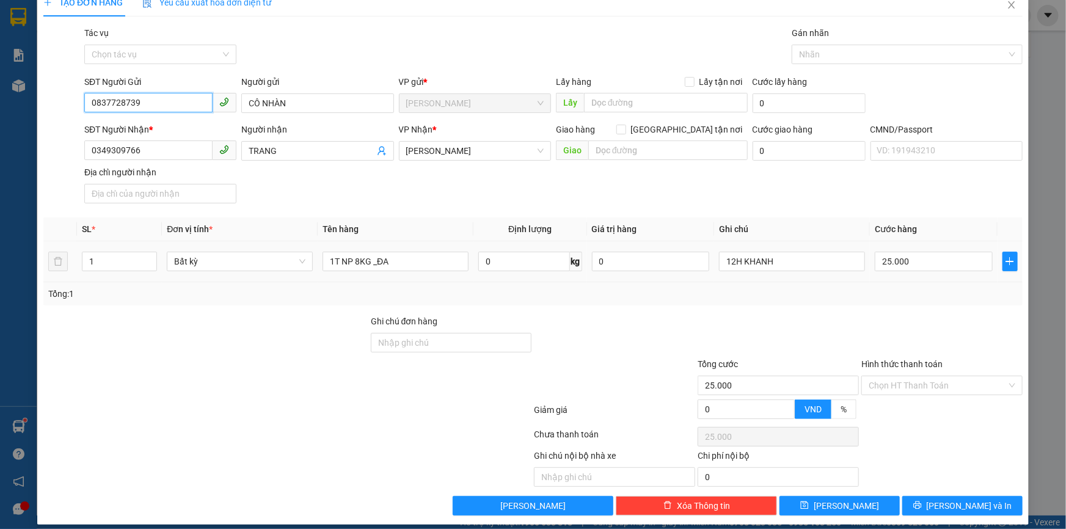
scroll to position [29, 0]
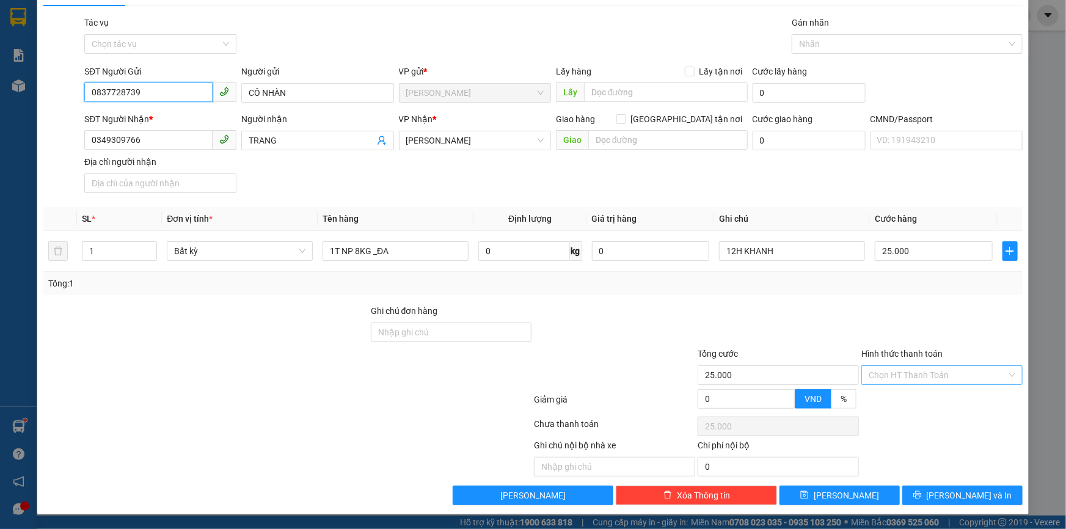
type input "0837728739"
click at [923, 366] on input "Hình thức thanh toán" at bounding box center [938, 375] width 138 height 18
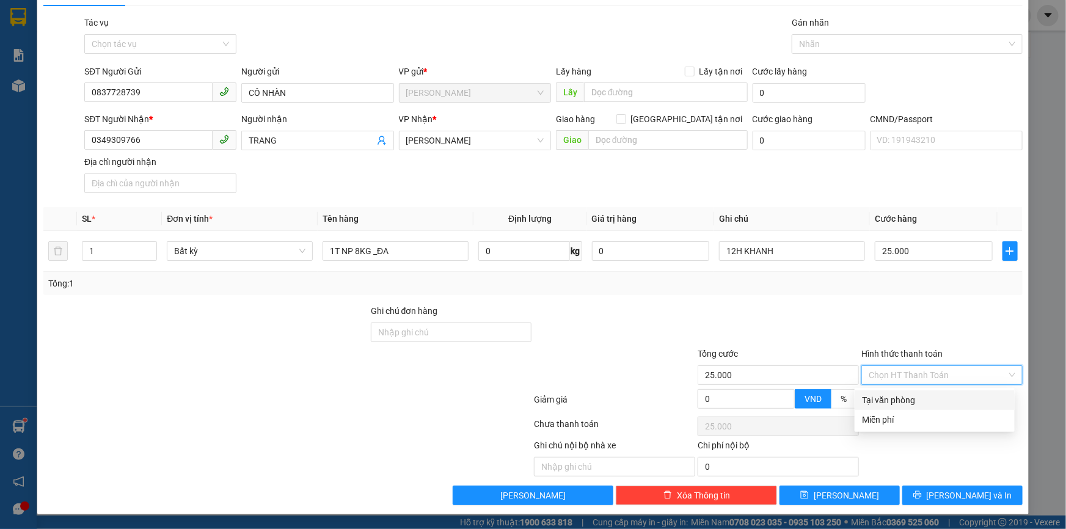
click at [886, 397] on div "Tại văn phòng" at bounding box center [934, 399] width 145 height 13
type input "0"
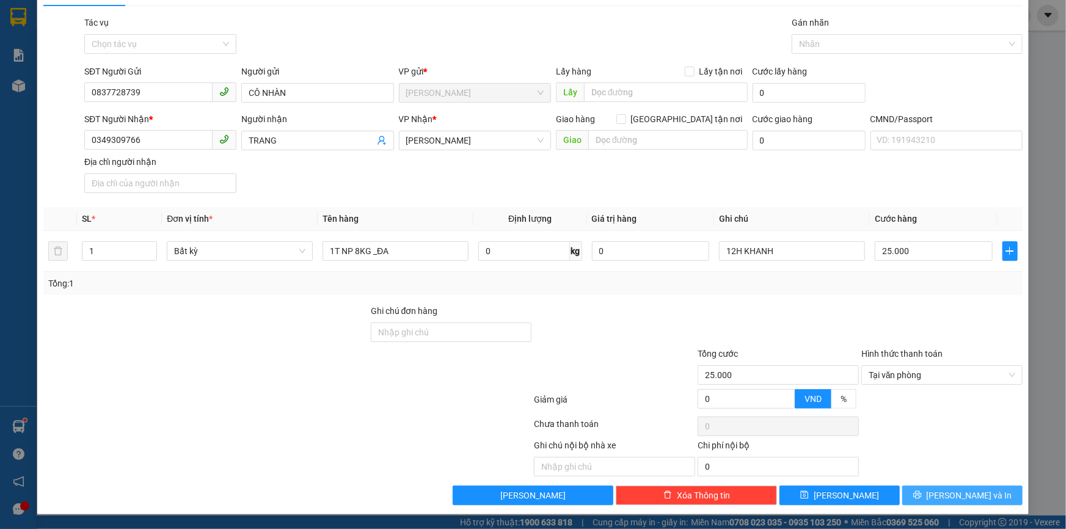
click at [922, 495] on icon "printer" at bounding box center [917, 495] width 9 height 9
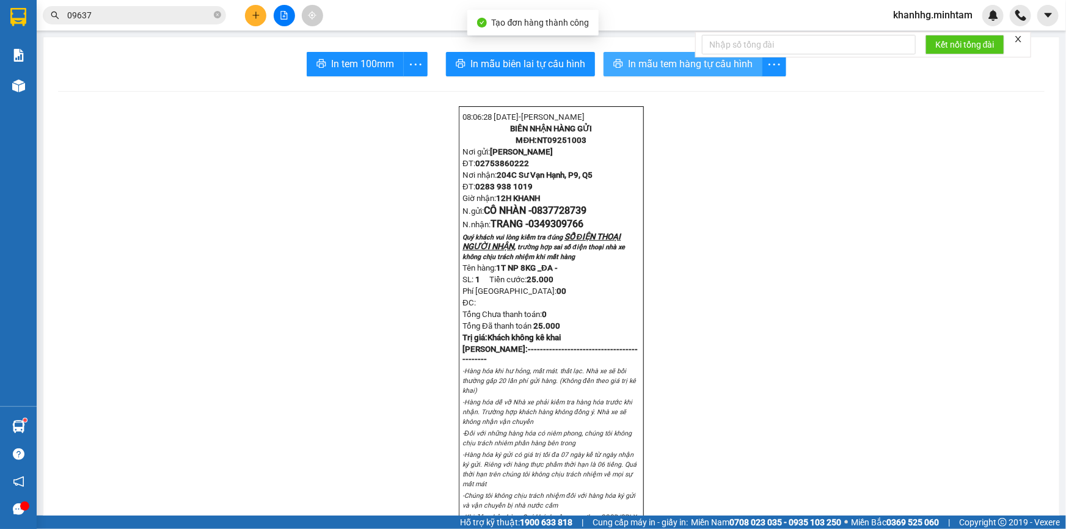
click at [653, 63] on span "In mẫu tem hàng tự cấu hình" at bounding box center [690, 63] width 125 height 15
click at [662, 60] on span "In mẫu tem hàng tự cấu hình" at bounding box center [690, 63] width 125 height 15
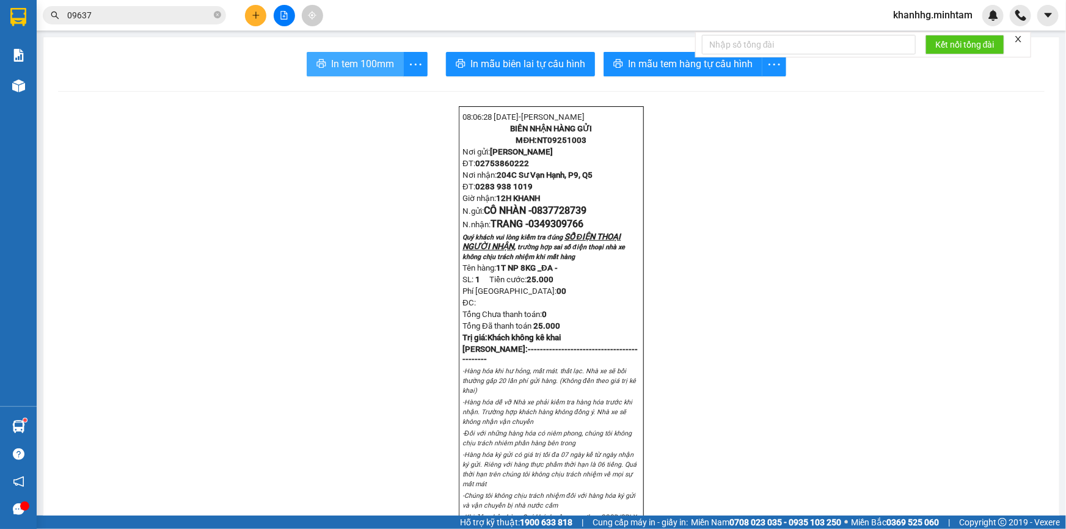
click at [346, 60] on span "In tem 100mm" at bounding box center [362, 63] width 63 height 15
click at [258, 18] on icon "plus" at bounding box center [256, 15] width 9 height 9
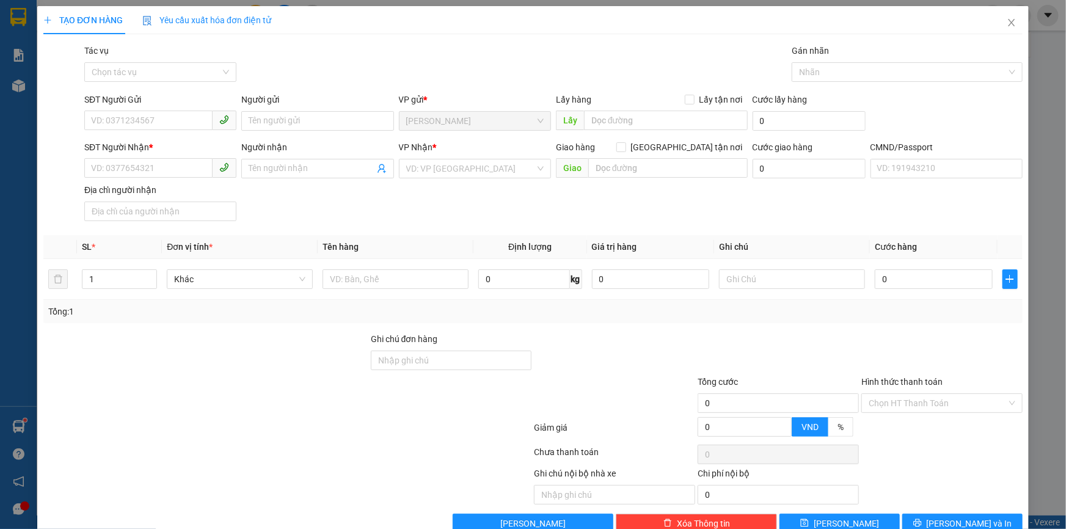
click at [421, 373] on div "Ghi chú đơn hàng" at bounding box center [451, 353] width 161 height 43
click at [419, 348] on div "Ghi chú đơn hàng" at bounding box center [451, 341] width 161 height 18
click at [374, 260] on td at bounding box center [396, 279] width 156 height 41
click at [362, 288] on input "text" at bounding box center [396, 279] width 146 height 20
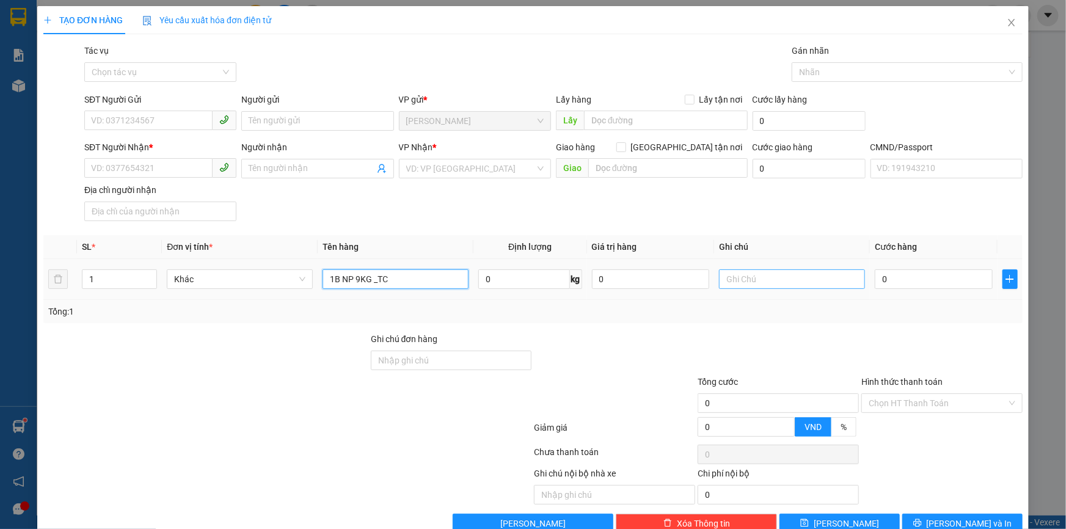
type input "1B NP 9KG _TC"
click at [757, 274] on input "text" at bounding box center [792, 279] width 146 height 20
type input "13H KHẠNH"
click at [888, 274] on input "0" at bounding box center [934, 279] width 118 height 20
type input "002"
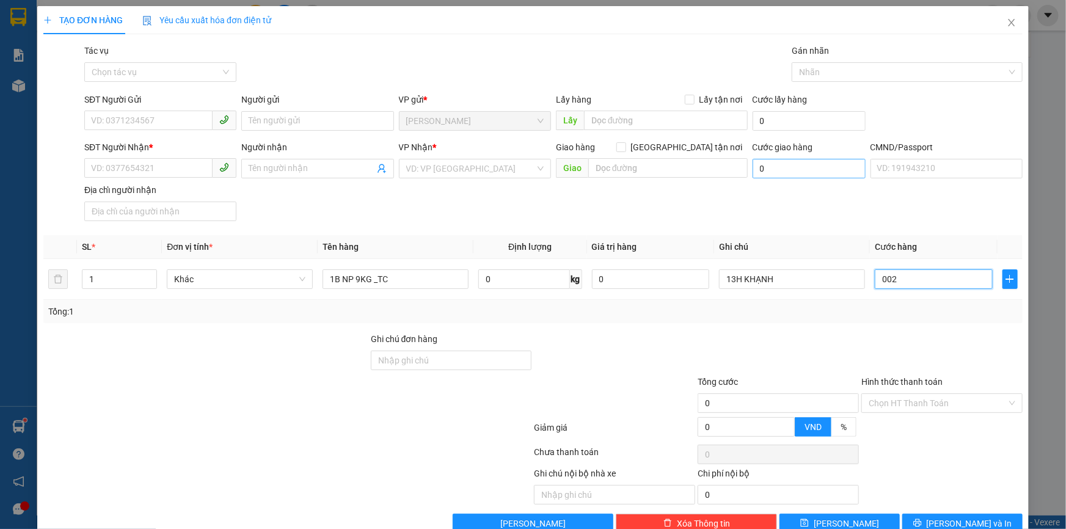
type input "2"
type input "0.025"
type input "25"
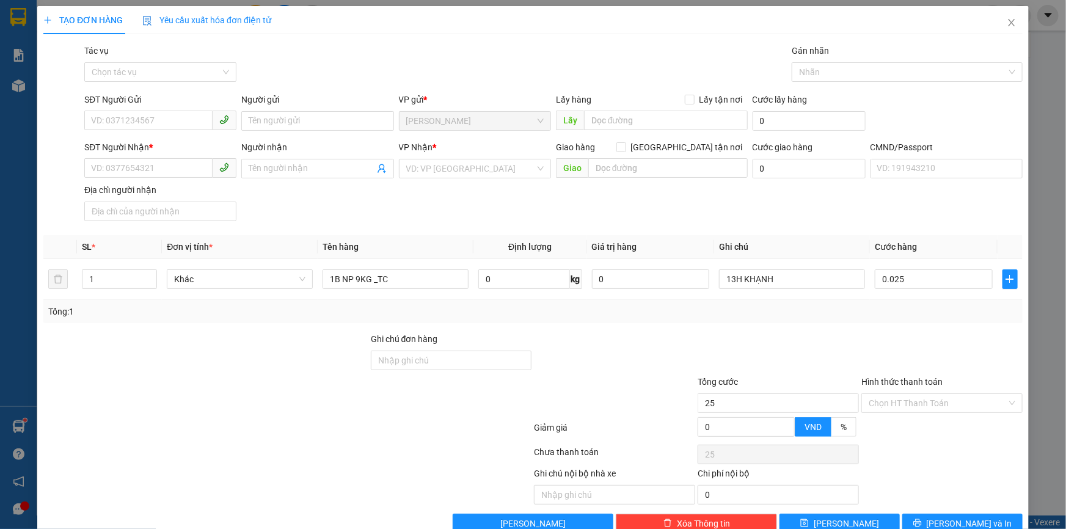
click at [957, 329] on div "Transit Pickup Surcharge Ids Transit Deliver Surcharge Ids Transit Deliver Surc…" at bounding box center [532, 288] width 979 height 489
type input "25.000"
click at [128, 116] on input "SĐT Người Gửi" at bounding box center [148, 121] width 128 height 20
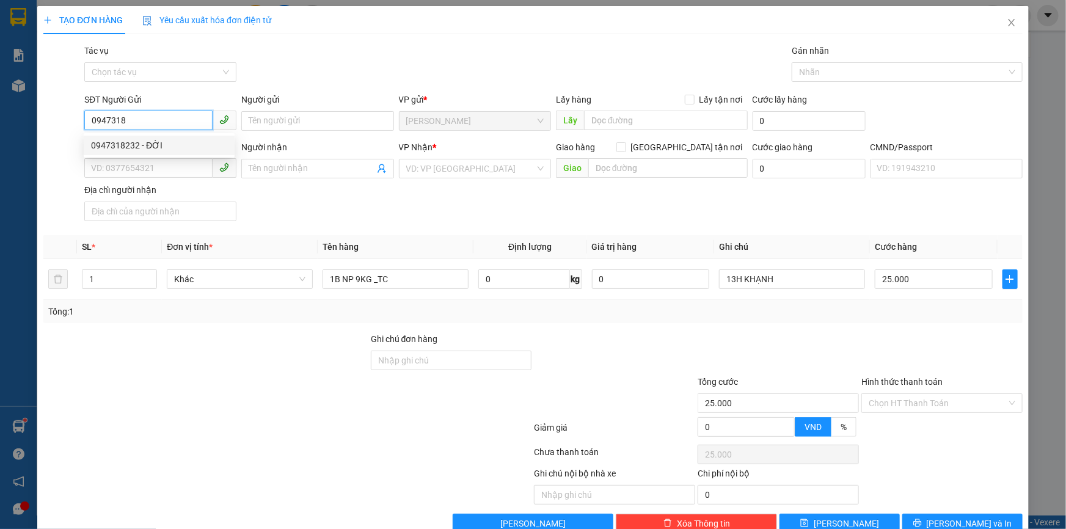
click at [154, 148] on div "0947318232 - ĐỜI" at bounding box center [159, 145] width 136 height 13
type input "0947318232"
type input "ĐỜI"
type input "0817873839"
type input "ĐOÀN"
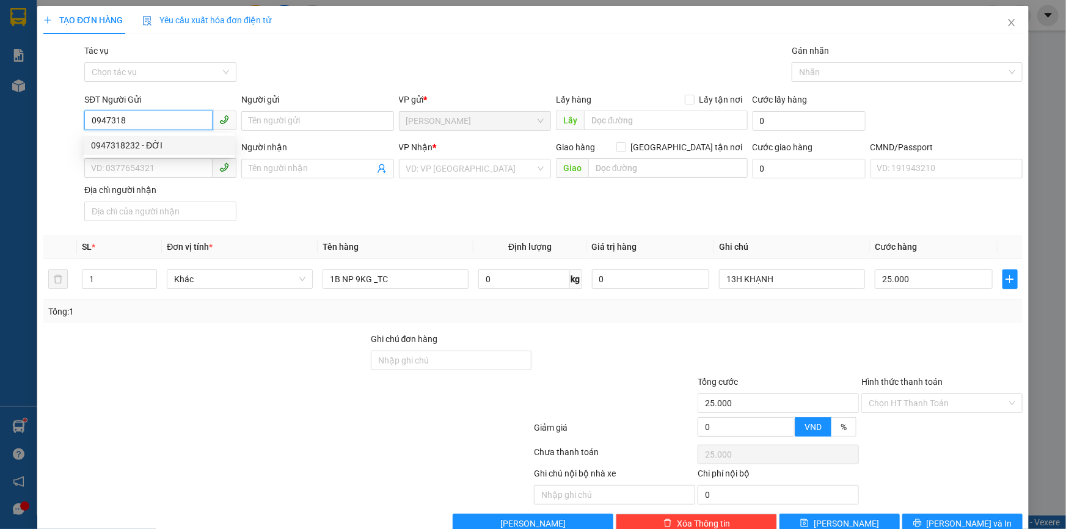
type input "409/14 VĨNH VIỄN P05 TPHCM"
type input "0947318232"
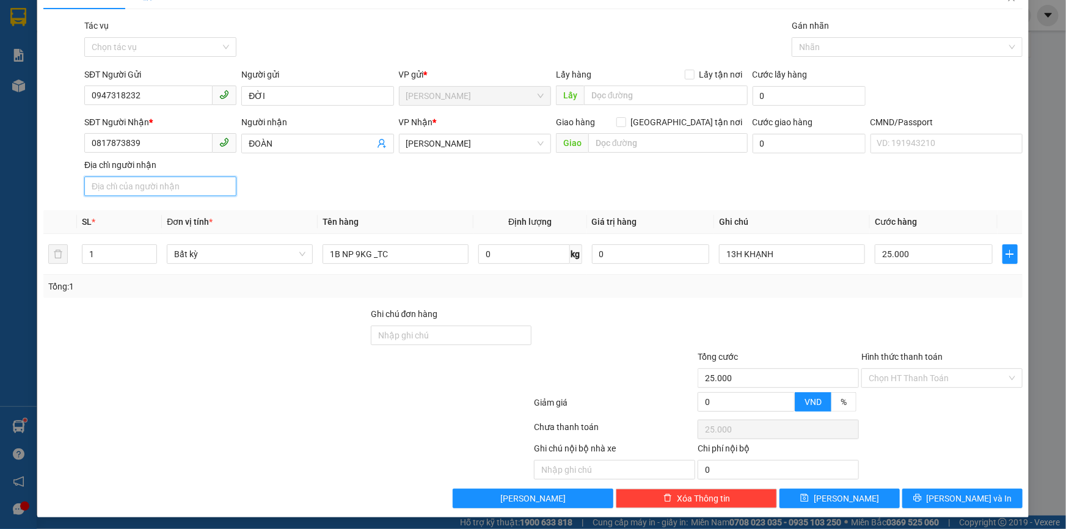
scroll to position [29, 0]
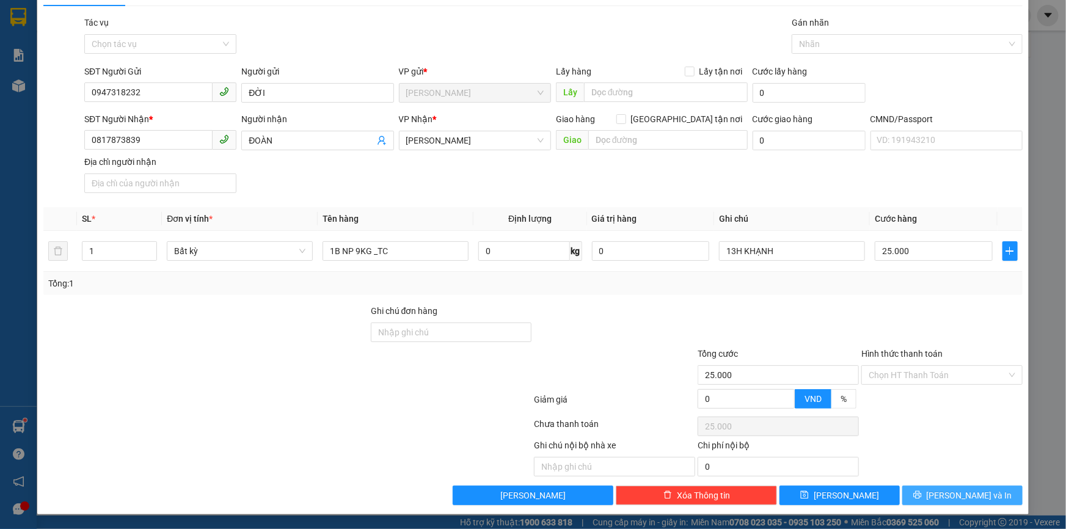
click at [941, 495] on button "[PERSON_NAME] và In" at bounding box center [962, 496] width 120 height 20
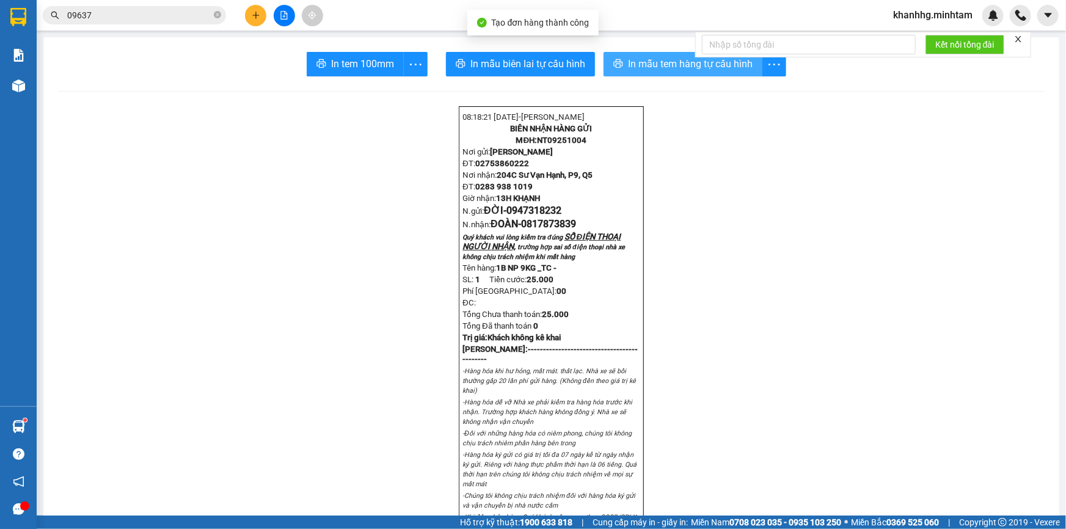
click at [667, 65] on span "In mẫu tem hàng tự cấu hình" at bounding box center [690, 63] width 125 height 15
click at [404, 62] on span "more" at bounding box center [415, 64] width 23 height 15
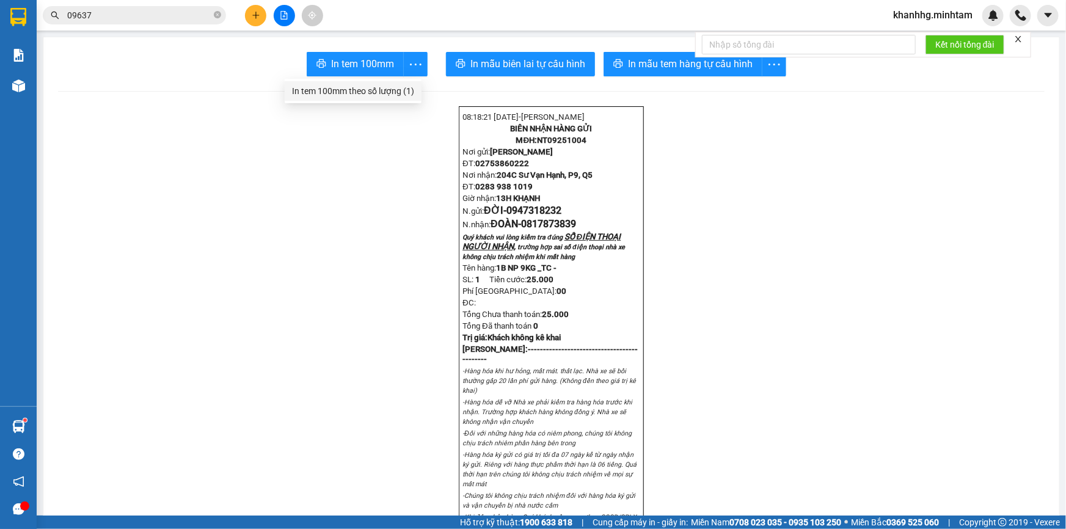
click at [345, 81] on li "In tem 100mm theo số lượng (1)" at bounding box center [353, 91] width 137 height 20
click at [376, 68] on span "In tem 100mm" at bounding box center [362, 63] width 63 height 15
click at [255, 13] on icon "plus" at bounding box center [256, 15] width 9 height 9
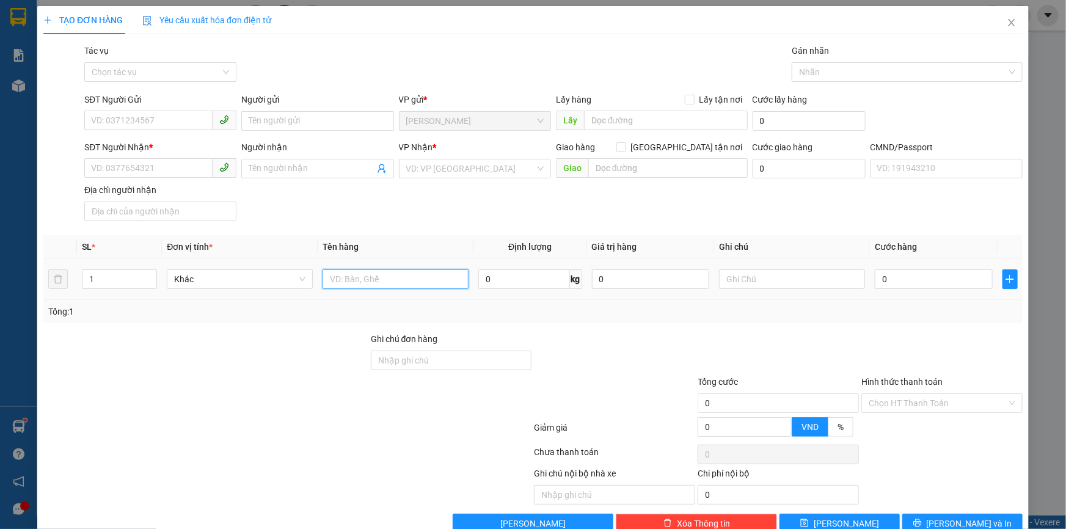
click at [378, 287] on input "text" at bounding box center [396, 279] width 146 height 20
type input "1T NP 28KG _TC"
click at [729, 287] on input "text" at bounding box center [792, 279] width 146 height 20
type input "13H KHANH"
click at [171, 115] on input "SĐT Người Gửi" at bounding box center [148, 121] width 128 height 20
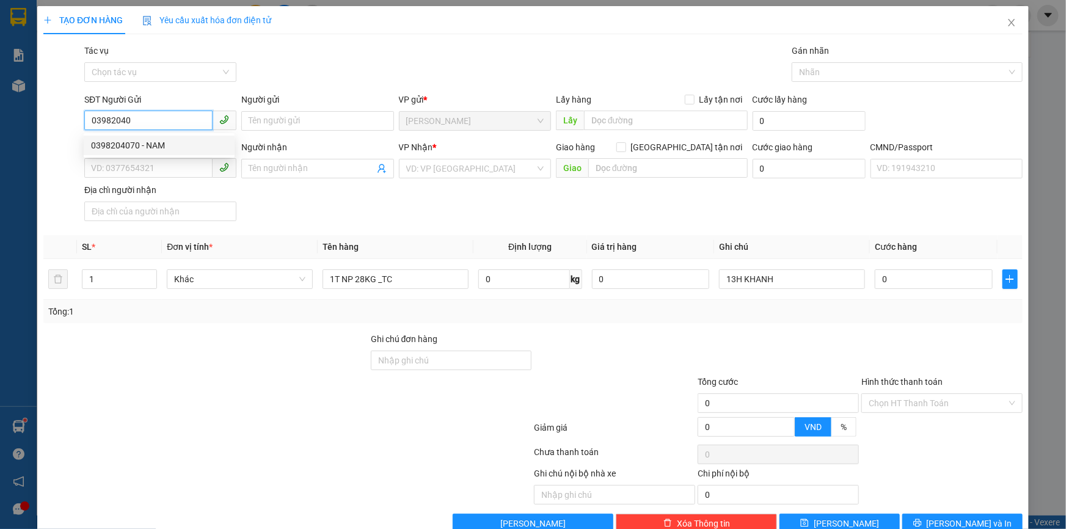
click at [171, 144] on div "0398204070 - NAM" at bounding box center [159, 145] width 136 height 13
type input "0398204070"
type input "NAM"
type input "0906930508"
type input "NHỰT"
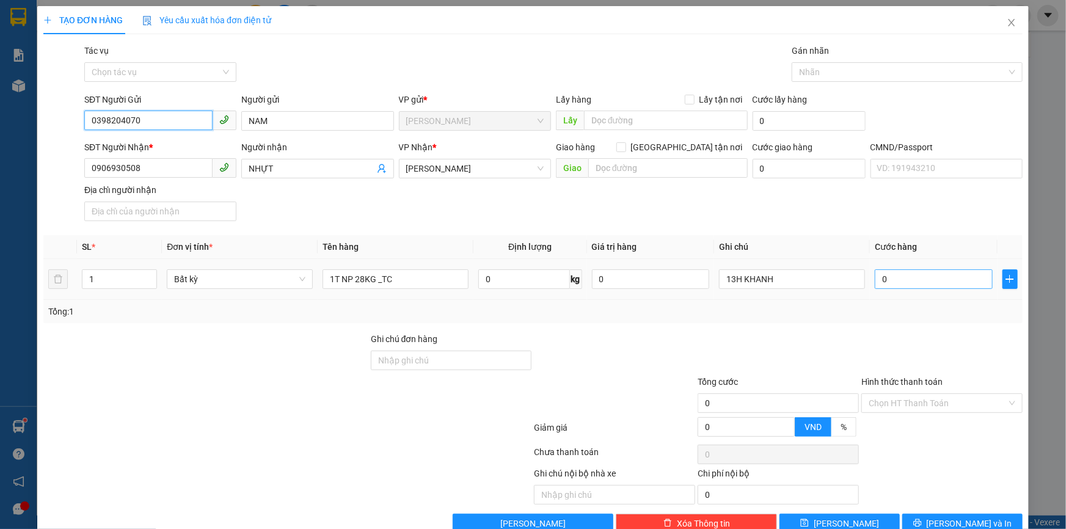
type input "0398204070"
click at [923, 280] on input "0" at bounding box center [934, 279] width 118 height 20
type input "04"
type input "4"
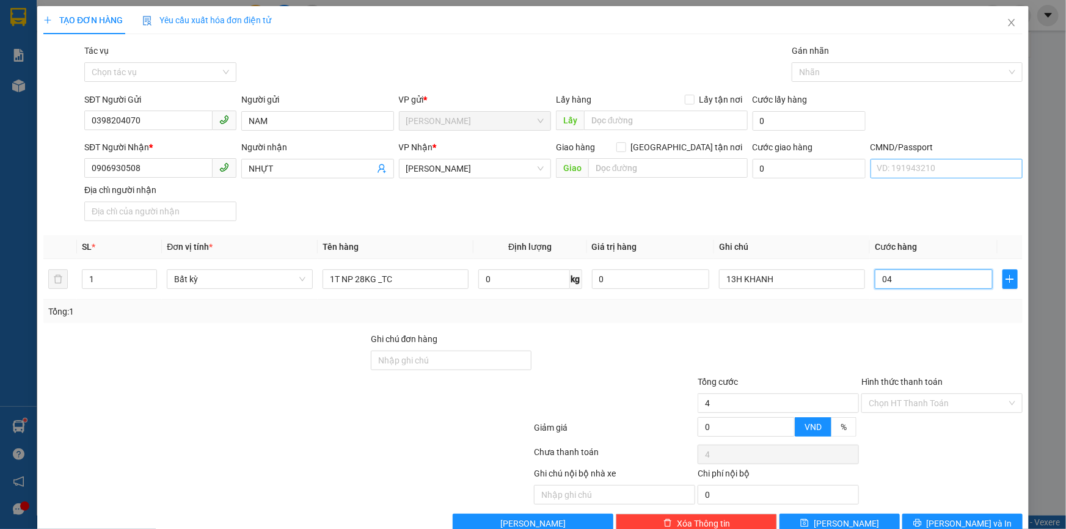
type input "045"
type input "45"
click at [753, 379] on div "Tổng cước" at bounding box center [778, 384] width 161 height 18
type input "45.000"
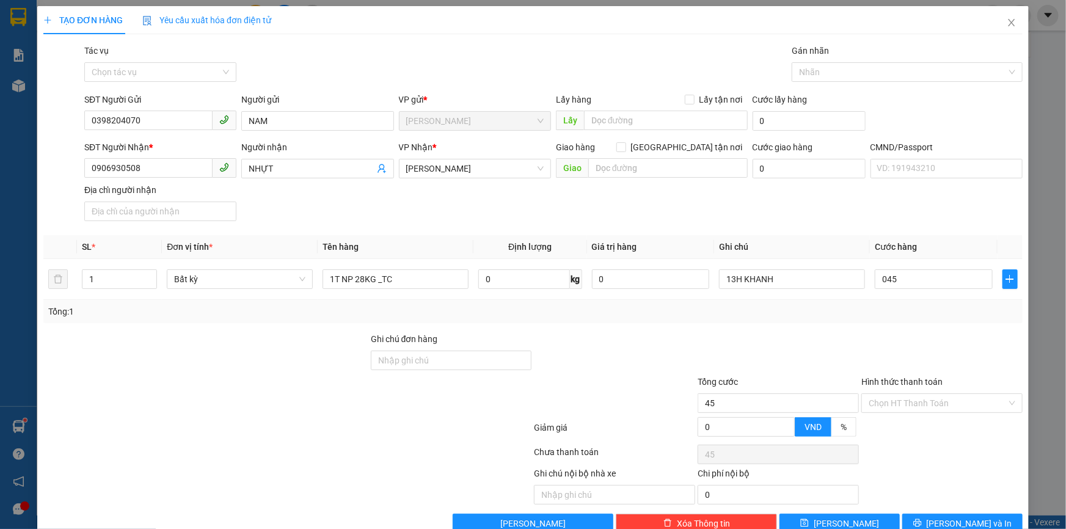
type input "45.000"
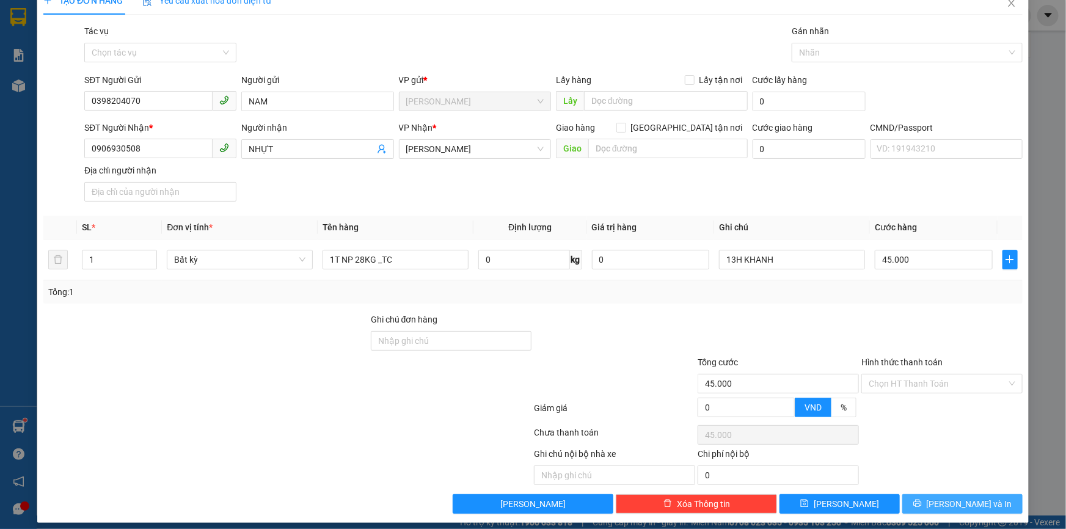
scroll to position [29, 0]
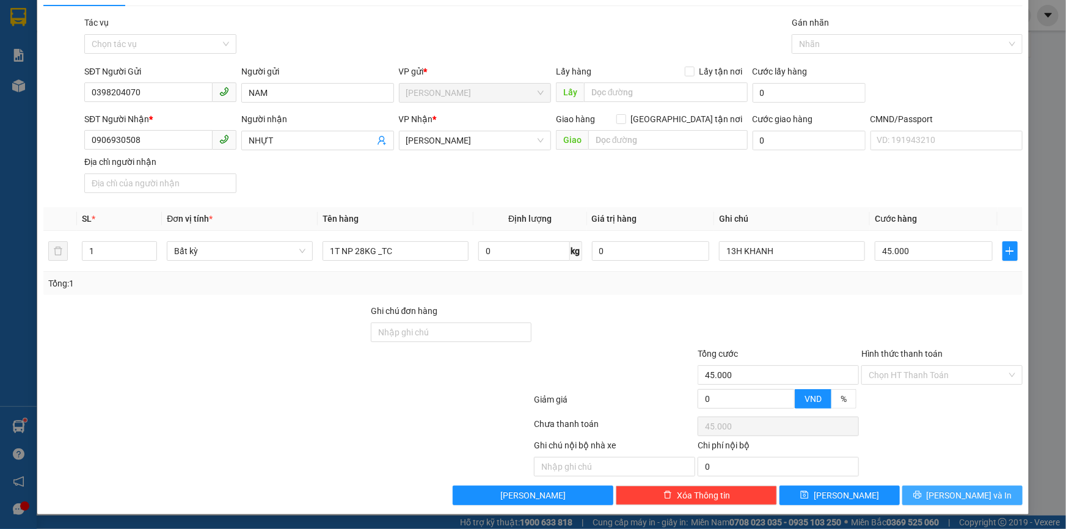
click at [974, 489] on span "[PERSON_NAME] và In" at bounding box center [970, 495] width 86 height 13
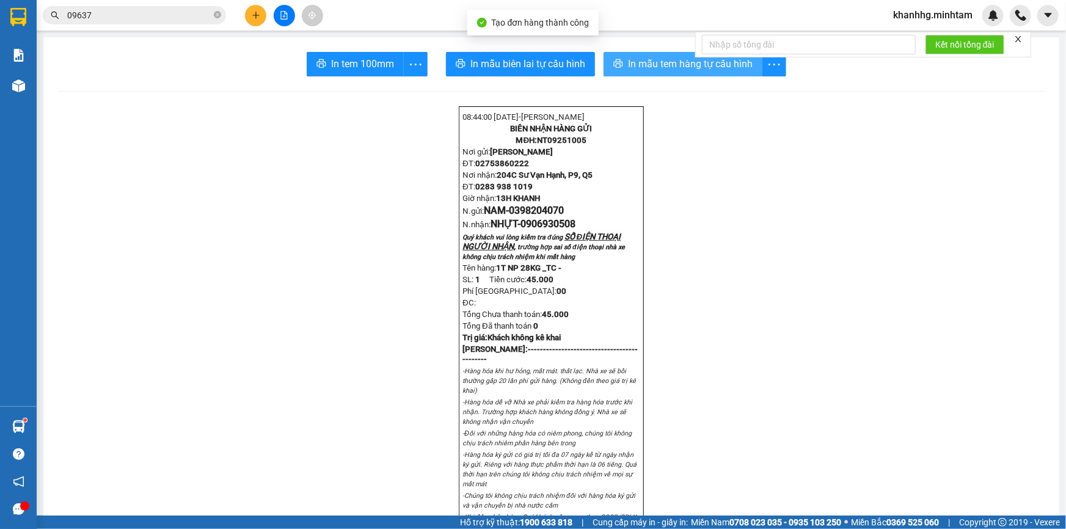
click at [654, 75] on button "In mẫu tem hàng tự cấu hình" at bounding box center [683, 64] width 159 height 24
click at [644, 73] on button "In mẫu tem hàng tự cấu hình" at bounding box center [683, 64] width 159 height 24
click at [406, 75] on button "button" at bounding box center [415, 64] width 24 height 24
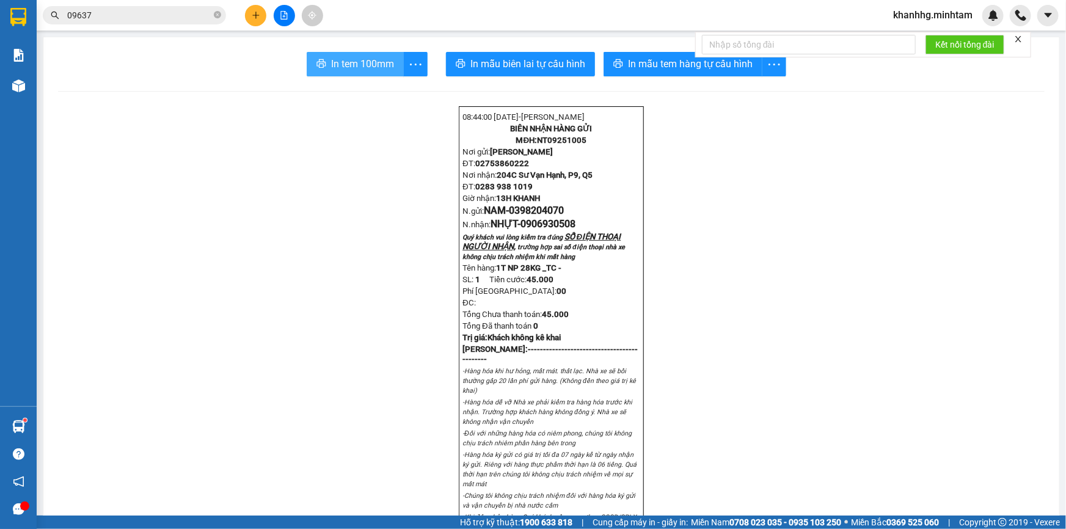
click at [362, 62] on span "In tem 100mm" at bounding box center [362, 63] width 63 height 15
